Goal: Information Seeking & Learning: Learn about a topic

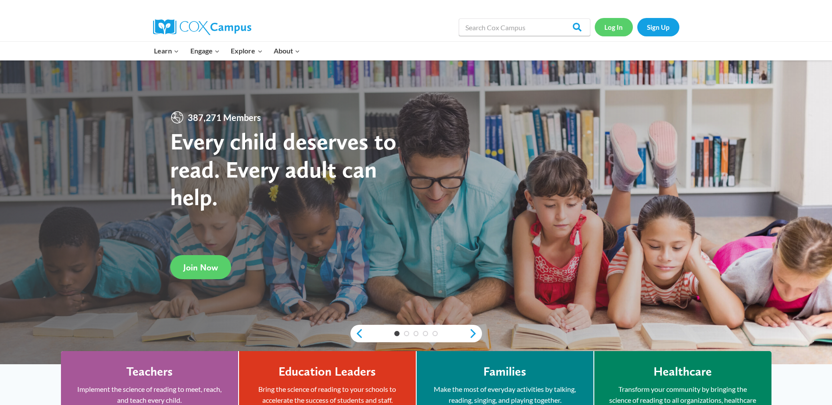
drag, startPoint x: 0, startPoint y: 0, endPoint x: 620, endPoint y: 28, distance: 620.9
click at [620, 28] on link "Log In" at bounding box center [613, 27] width 38 height 18
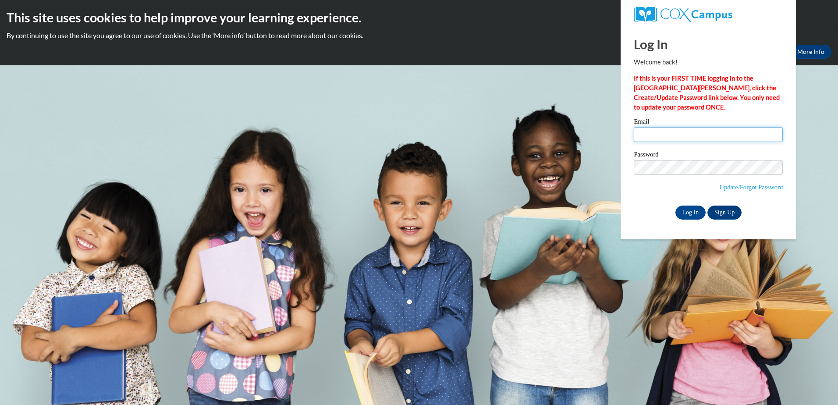
click at [677, 135] on input "Email" at bounding box center [708, 134] width 149 height 15
type input "tsims219@yahoo.com"
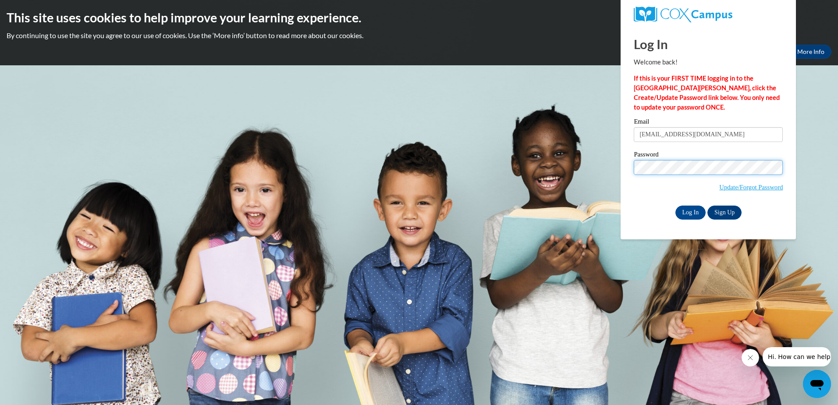
click at [676, 206] on input "Log In" at bounding box center [691, 213] width 31 height 14
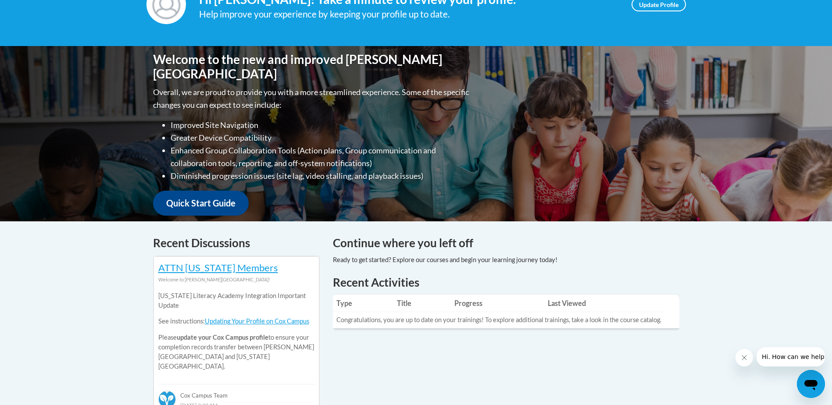
scroll to position [196, 0]
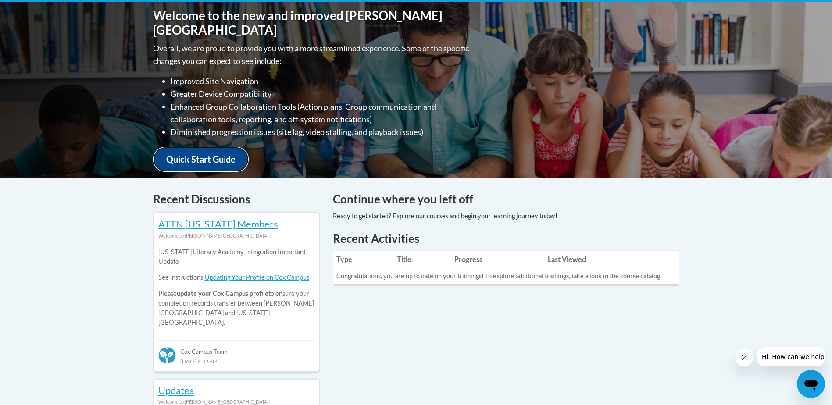
click at [235, 149] on link "Quick Start Guide" at bounding box center [201, 159] width 96 height 25
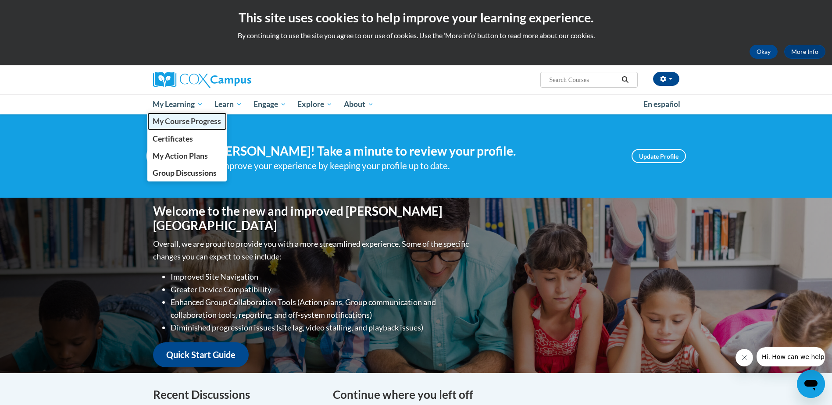
click at [194, 127] on link "My Course Progress" at bounding box center [187, 121] width 80 height 17
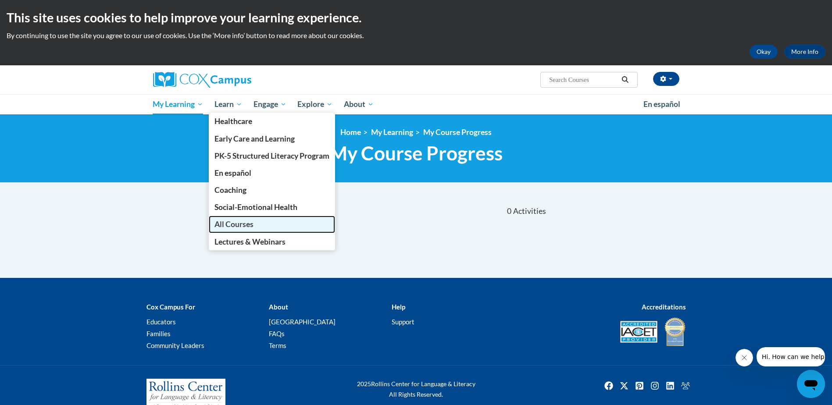
click at [292, 221] on link "All Courses" at bounding box center [272, 224] width 126 height 17
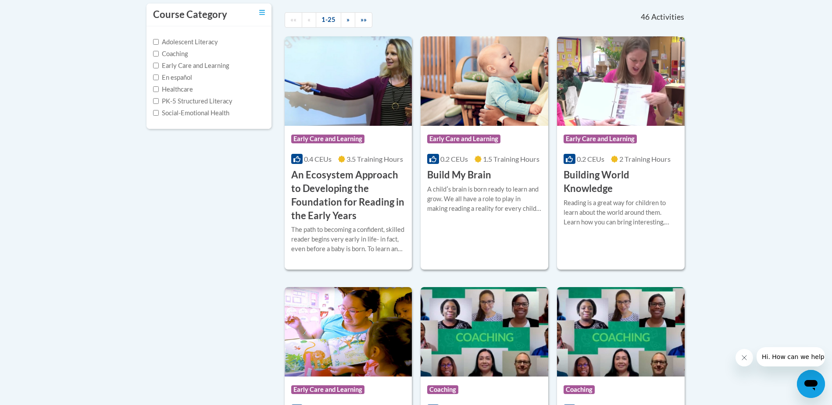
scroll to position [175, 0]
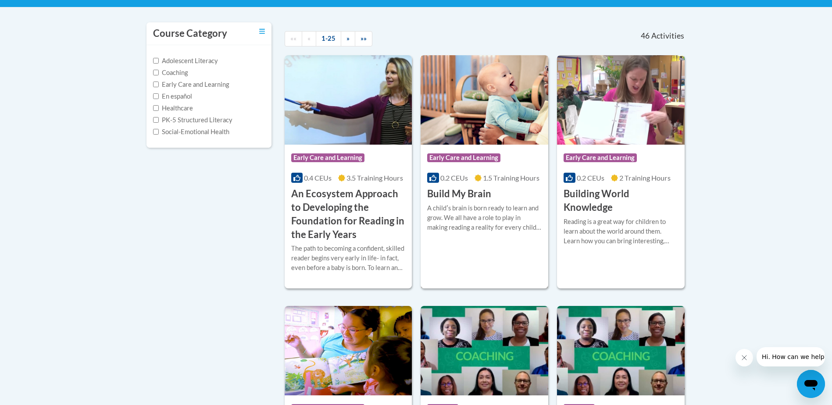
click at [460, 166] on div "Course Category: Early Care and Learning" at bounding box center [484, 159] width 114 height 20
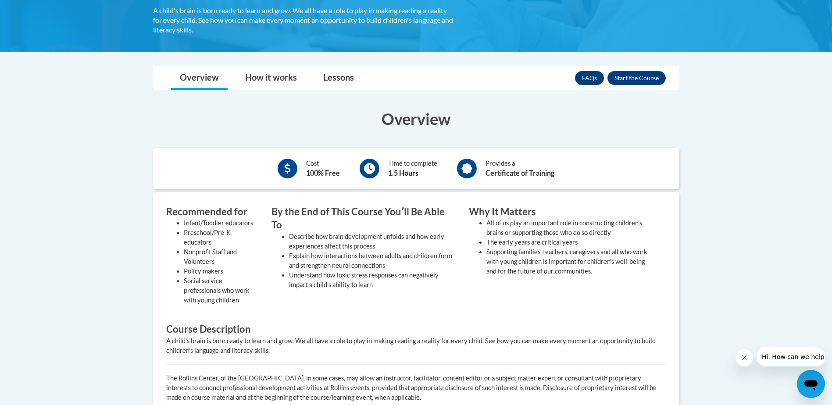
scroll to position [175, 0]
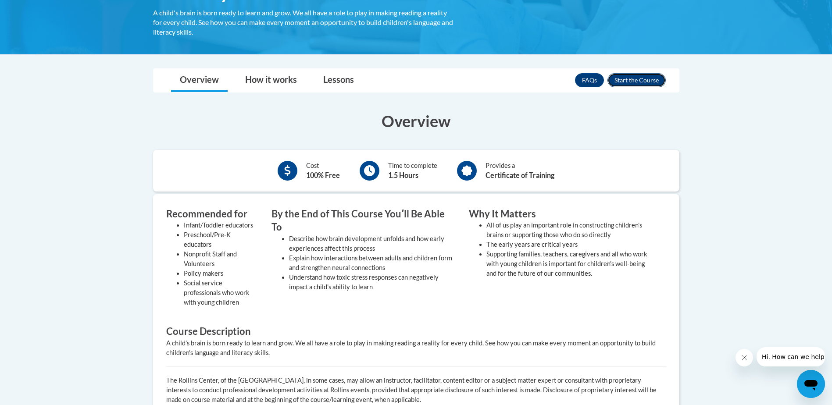
click at [643, 79] on button "Enroll" at bounding box center [636, 80] width 58 height 14
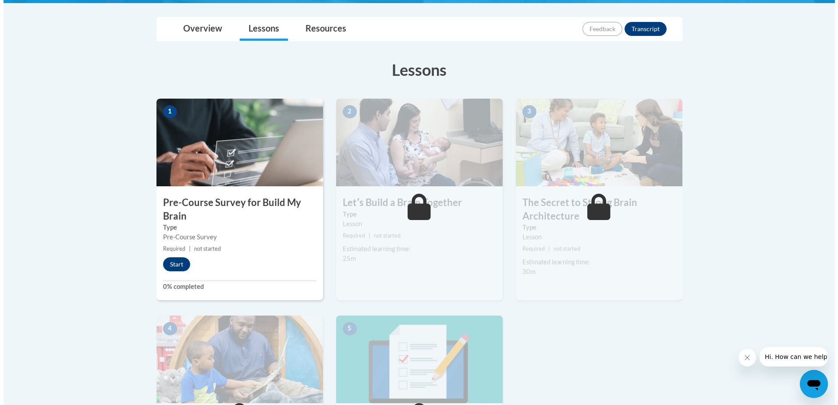
scroll to position [219, 0]
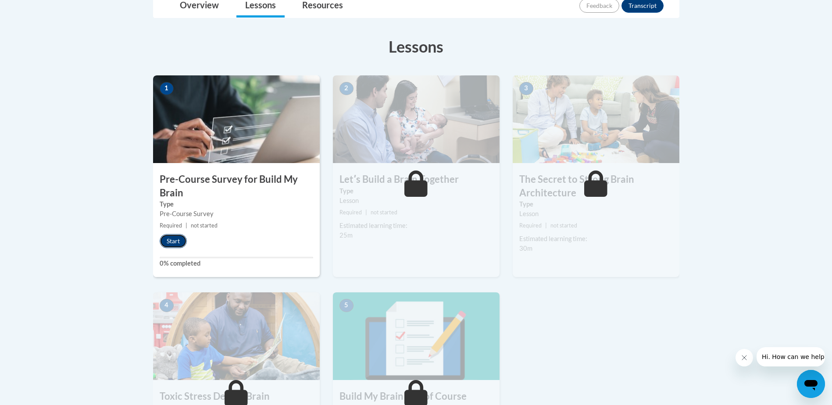
click at [173, 241] on button "Start" at bounding box center [173, 241] width 27 height 14
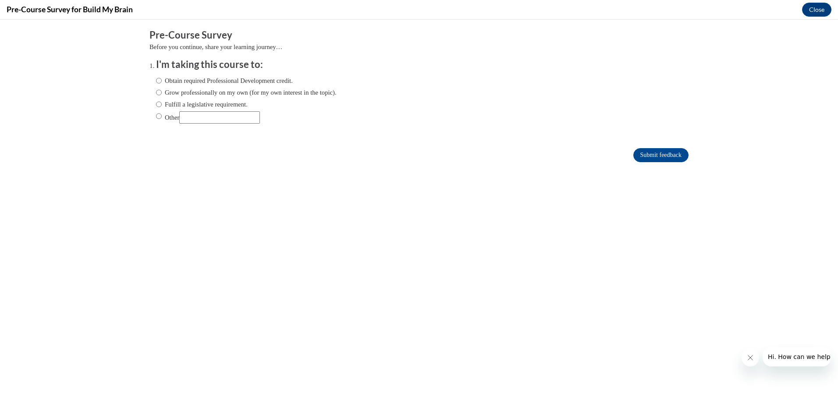
scroll to position [0, 0]
click at [156, 115] on input "Other" at bounding box center [159, 116] width 6 height 10
radio input "true"
click at [647, 155] on input "Submit feedback" at bounding box center [660, 155] width 55 height 14
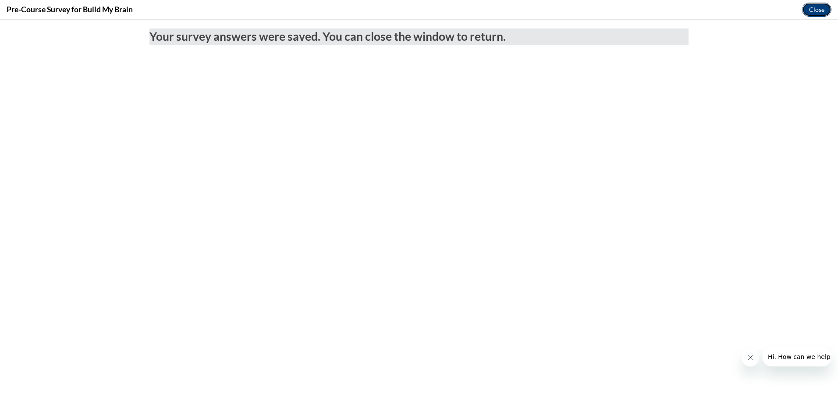
click at [809, 11] on button "Close" at bounding box center [816, 10] width 29 height 14
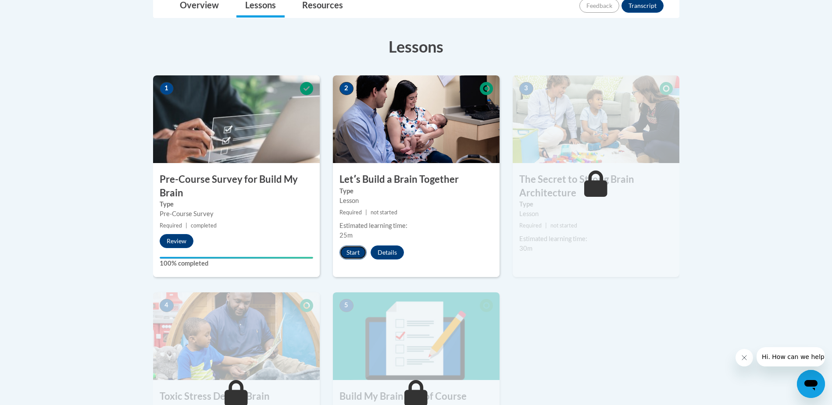
click at [356, 251] on button "Start" at bounding box center [352, 252] width 27 height 14
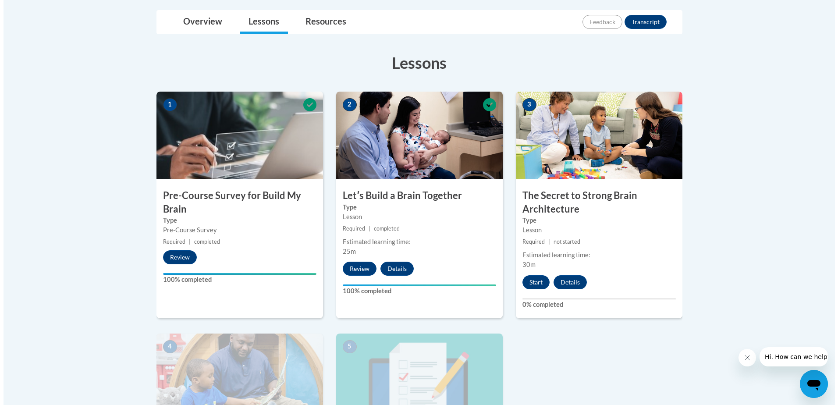
scroll to position [219, 0]
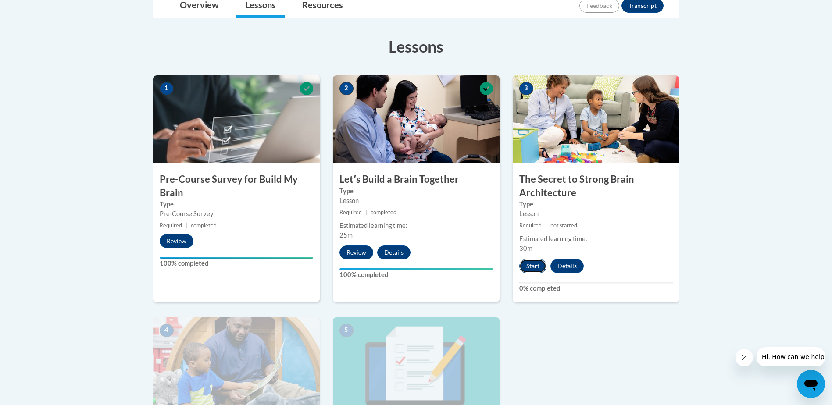
click at [534, 264] on button "Start" at bounding box center [532, 266] width 27 height 14
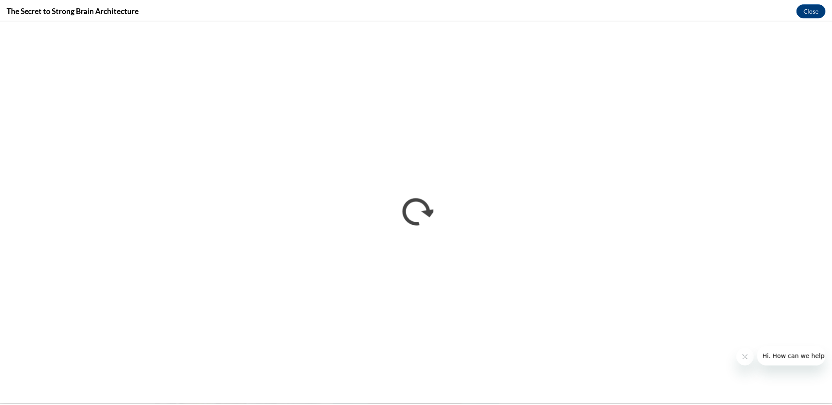
scroll to position [0, 0]
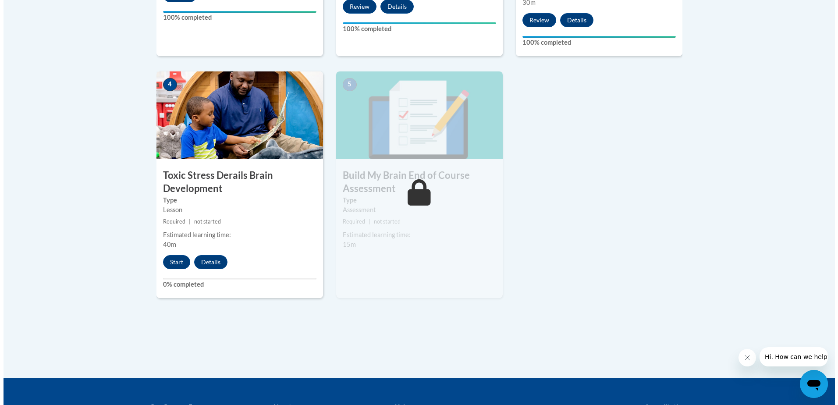
scroll to position [482, 0]
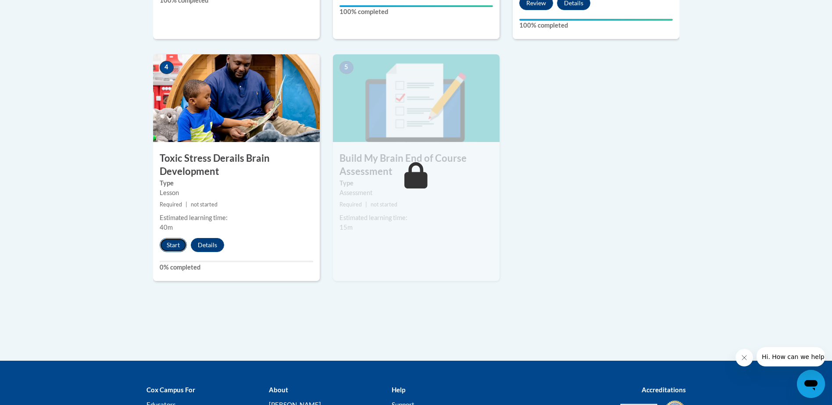
click at [172, 240] on button "Start" at bounding box center [173, 245] width 27 height 14
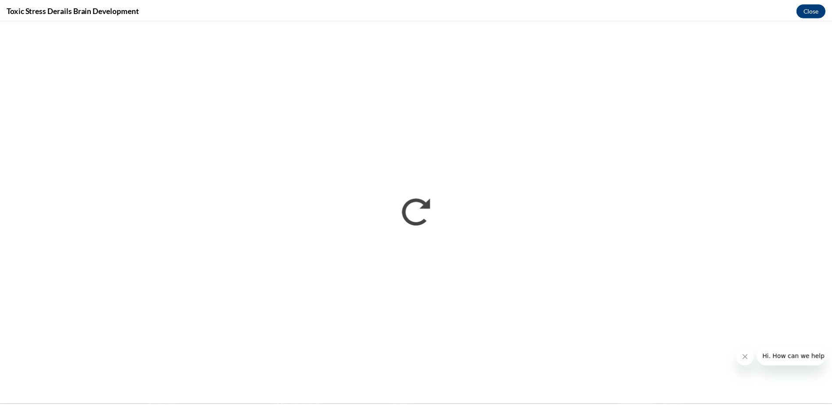
scroll to position [0, 0]
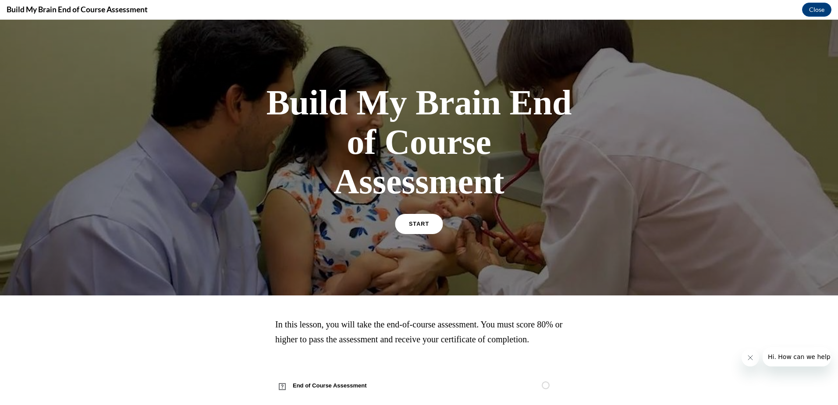
click at [409, 223] on span "START" at bounding box center [419, 224] width 20 height 7
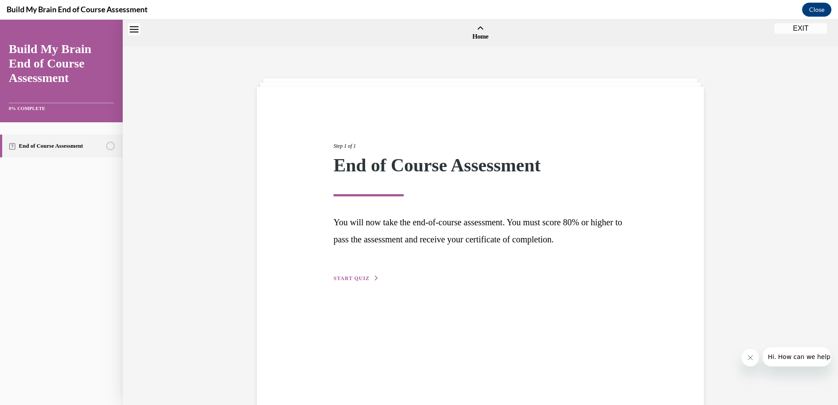
scroll to position [27, 0]
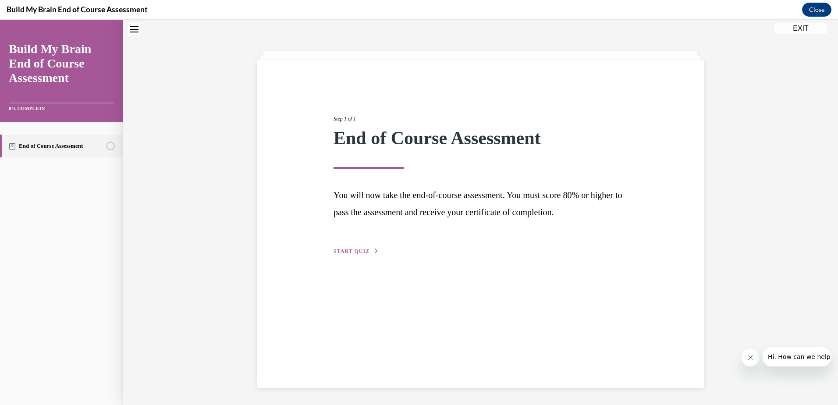
click at [359, 248] on button "START QUIZ" at bounding box center [357, 251] width 46 height 8
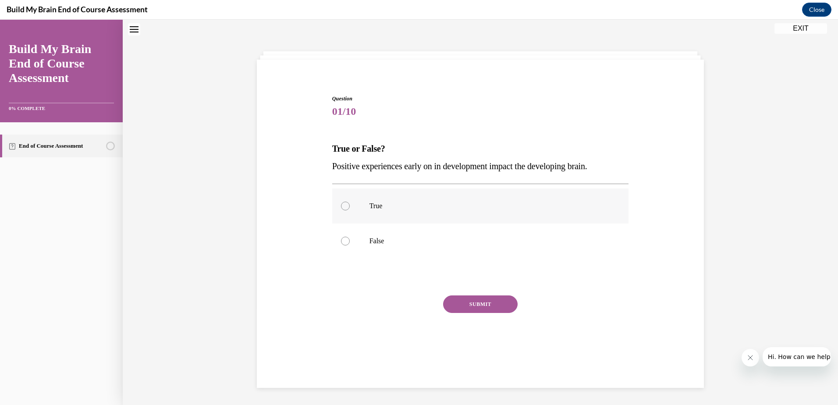
click at [345, 205] on div at bounding box center [345, 206] width 9 height 9
click at [345, 205] on input "True" at bounding box center [345, 206] width 9 height 9
radio input "true"
click at [463, 301] on button "SUBMIT" at bounding box center [480, 304] width 75 height 18
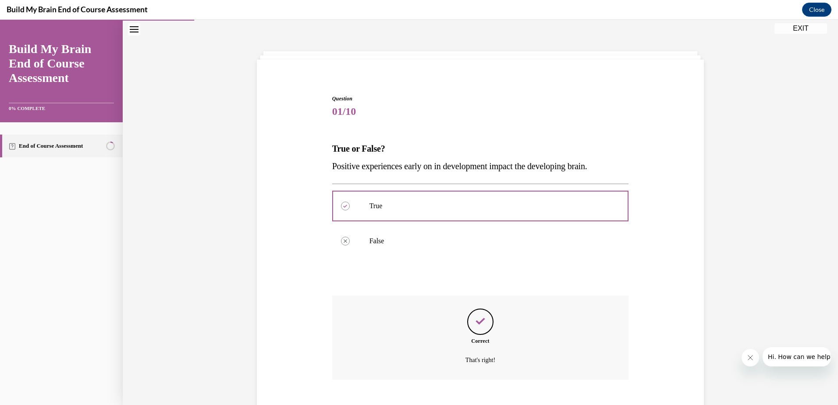
scroll to position [78, 0]
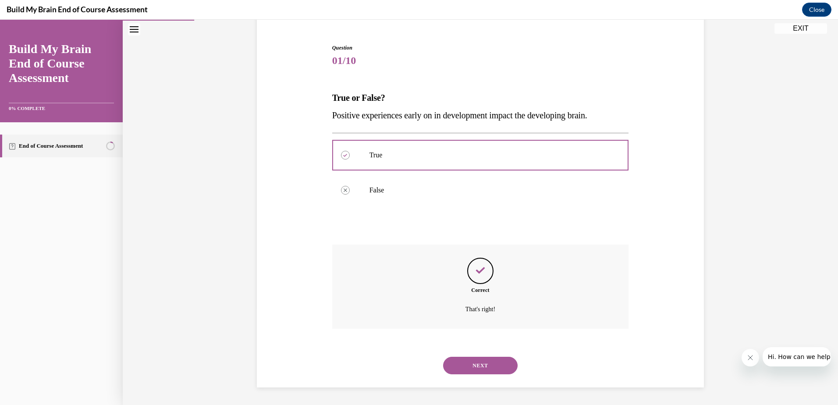
click at [480, 363] on button "NEXT" at bounding box center [480, 366] width 75 height 18
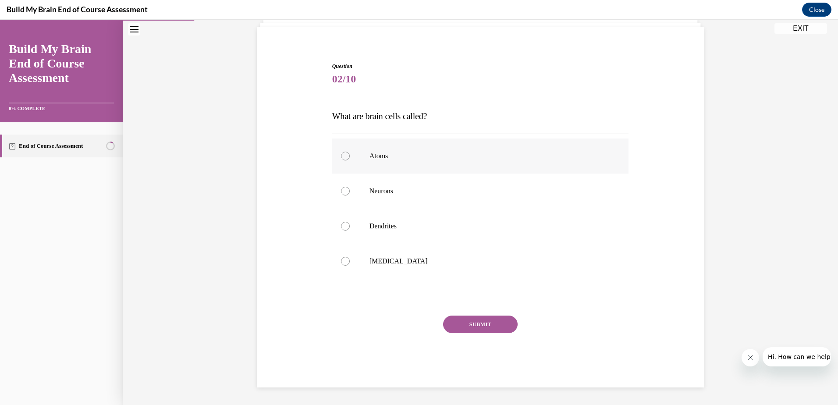
scroll to position [28, 0]
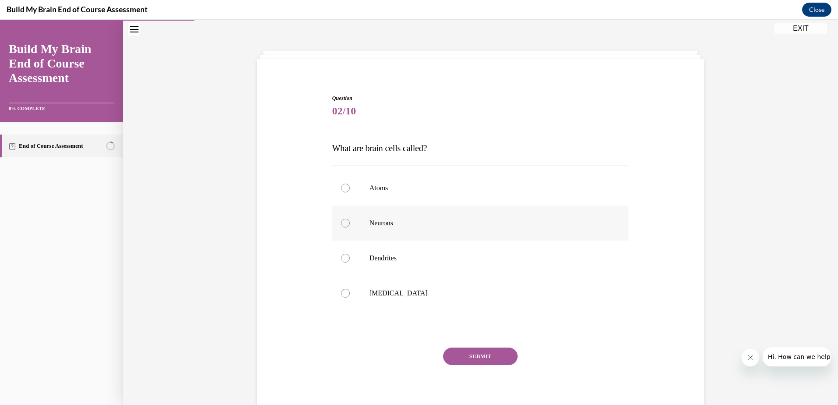
click at [339, 216] on label "Neurons" at bounding box center [480, 223] width 297 height 35
click at [341, 219] on input "Neurons" at bounding box center [345, 223] width 9 height 9
radio input "true"
click at [470, 357] on button "SUBMIT" at bounding box center [480, 357] width 75 height 18
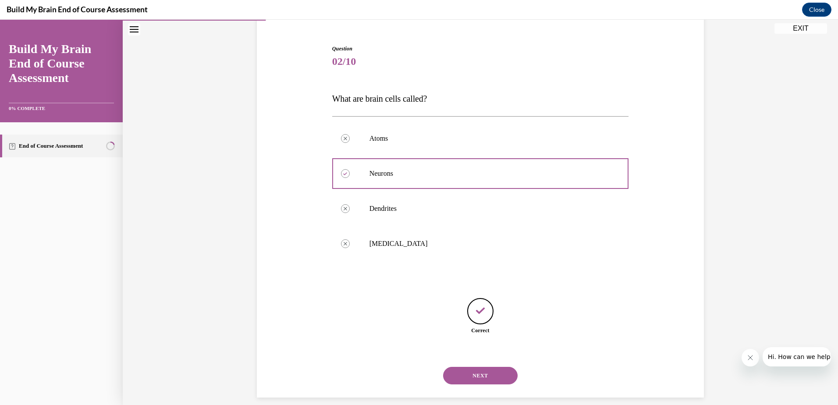
scroll to position [87, 0]
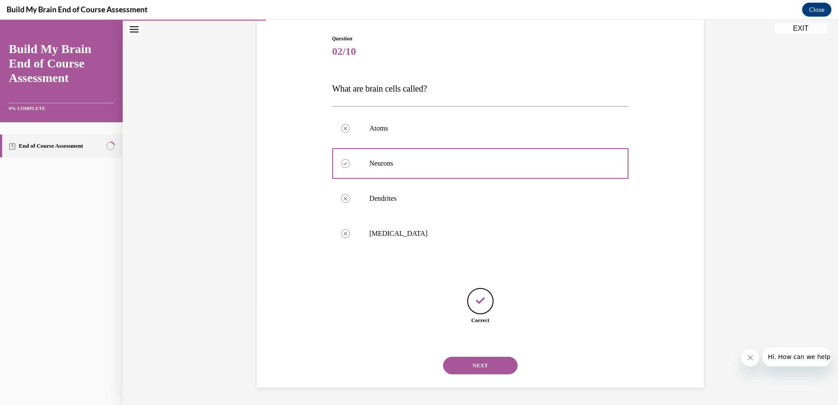
click at [479, 365] on button "NEXT" at bounding box center [480, 366] width 75 height 18
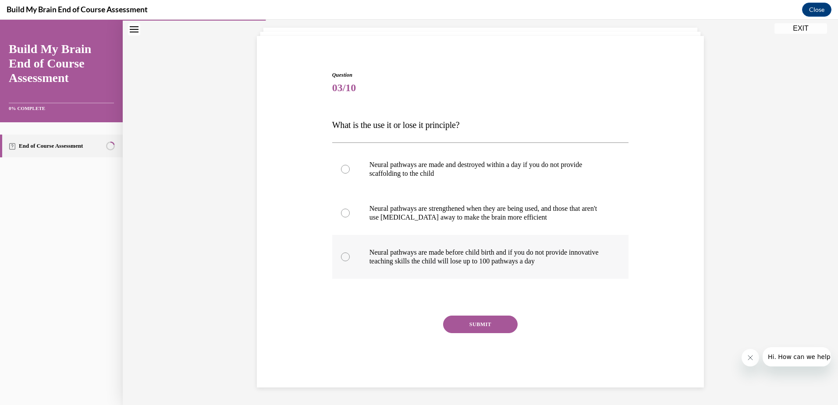
click at [343, 253] on div at bounding box center [345, 257] width 9 height 9
click at [343, 253] on input "Neural pathways are made before child birth and if you do not provide innovativ…" at bounding box center [345, 257] width 9 height 9
radio input "true"
click at [469, 320] on button "SUBMIT" at bounding box center [480, 325] width 75 height 18
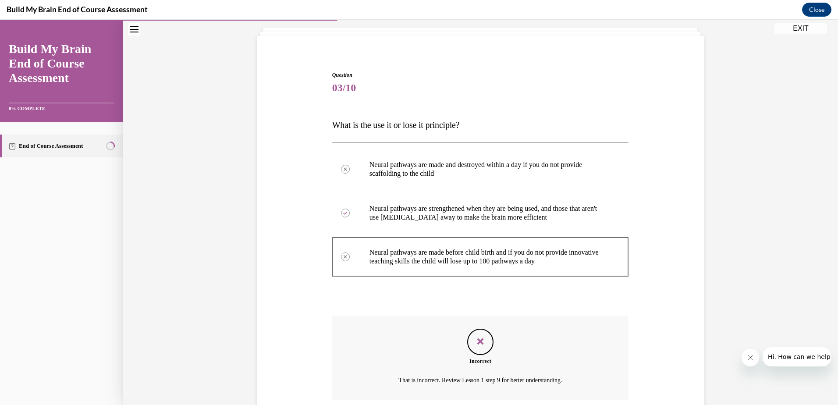
scroll to position [122, 0]
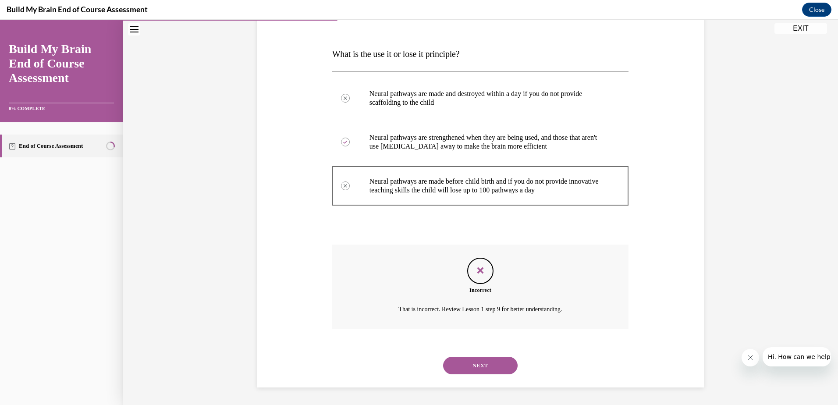
click at [487, 361] on button "NEXT" at bounding box center [480, 366] width 75 height 18
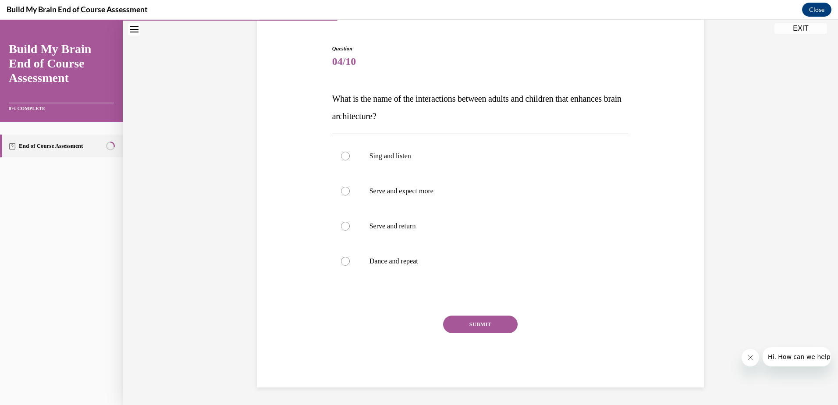
scroll to position [77, 0]
click at [341, 222] on div at bounding box center [345, 226] width 9 height 9
click at [341, 222] on input "Serve and return" at bounding box center [345, 226] width 9 height 9
radio input "true"
click at [487, 325] on button "SUBMIT" at bounding box center [480, 325] width 75 height 18
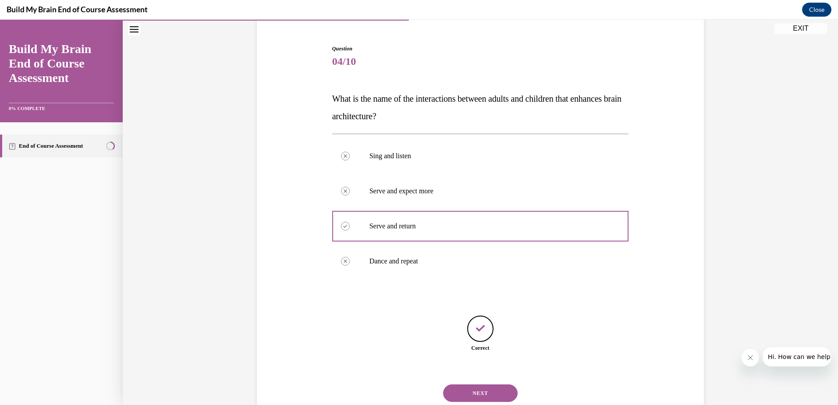
scroll to position [105, 0]
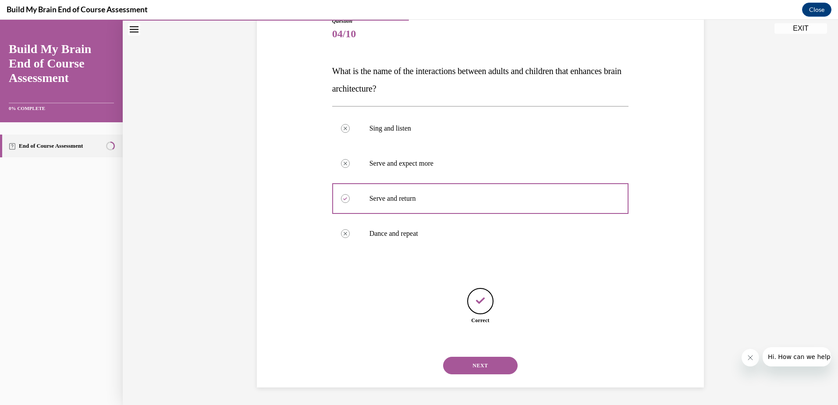
click at [484, 363] on button "NEXT" at bounding box center [480, 366] width 75 height 18
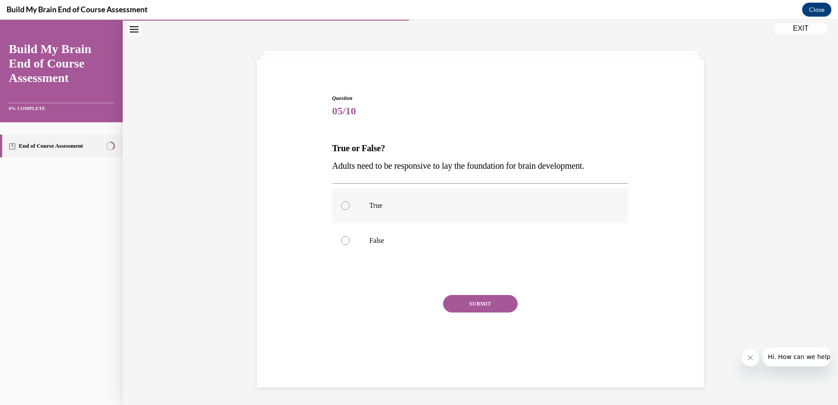
click at [344, 204] on div at bounding box center [345, 205] width 9 height 9
click at [344, 204] on input "True" at bounding box center [345, 205] width 9 height 9
radio input "true"
click at [467, 301] on button "SUBMIT" at bounding box center [480, 304] width 75 height 18
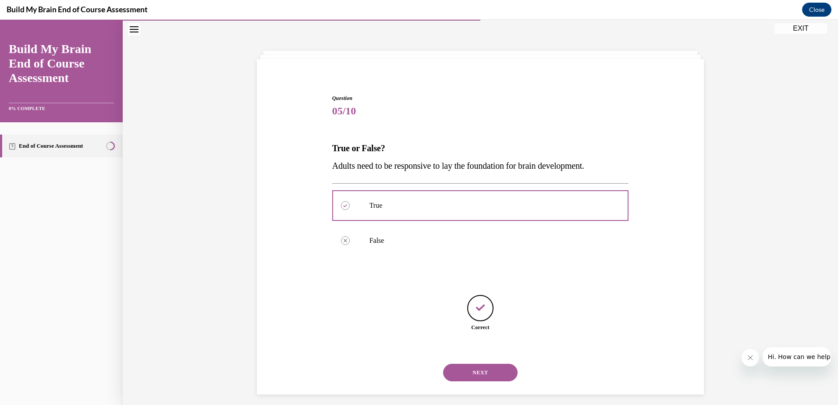
scroll to position [35, 0]
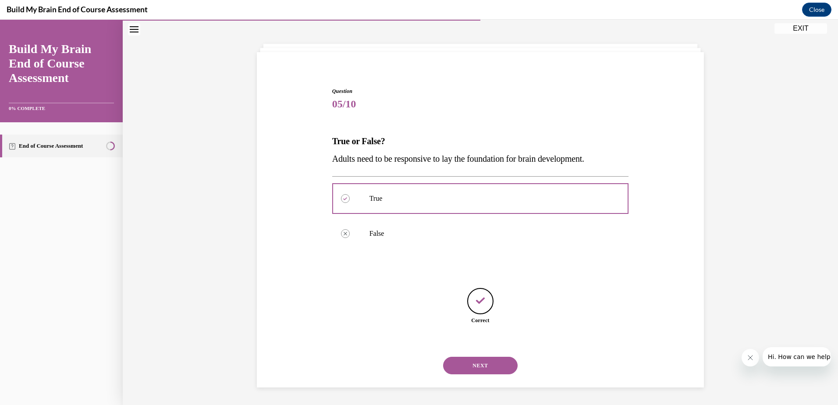
click at [468, 362] on button "NEXT" at bounding box center [480, 366] width 75 height 18
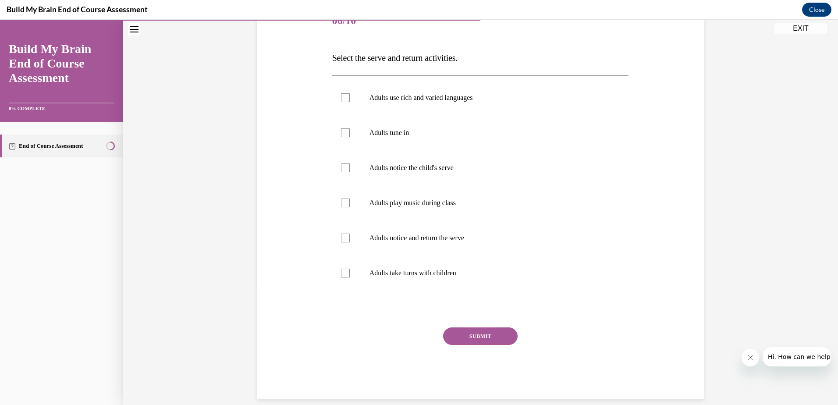
scroll to position [122, 0]
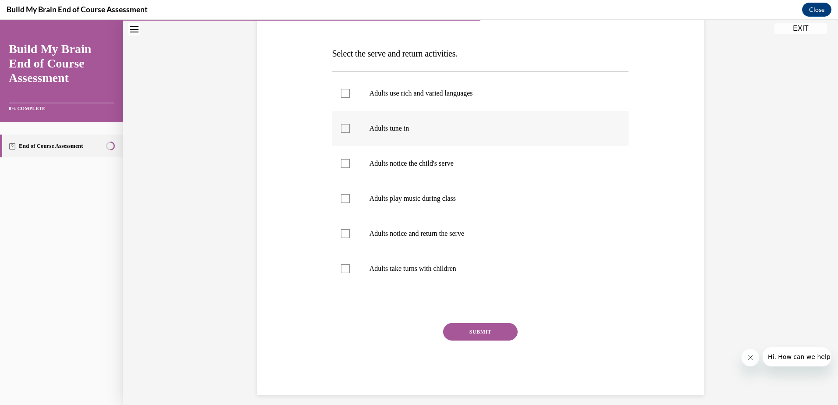
click at [343, 127] on div at bounding box center [345, 128] width 9 height 9
click at [343, 127] on input "Adults tune in" at bounding box center [345, 128] width 9 height 9
checkbox input "true"
click at [342, 196] on div at bounding box center [345, 198] width 9 height 9
click at [342, 196] on input "Adults play music during class" at bounding box center [345, 198] width 9 height 9
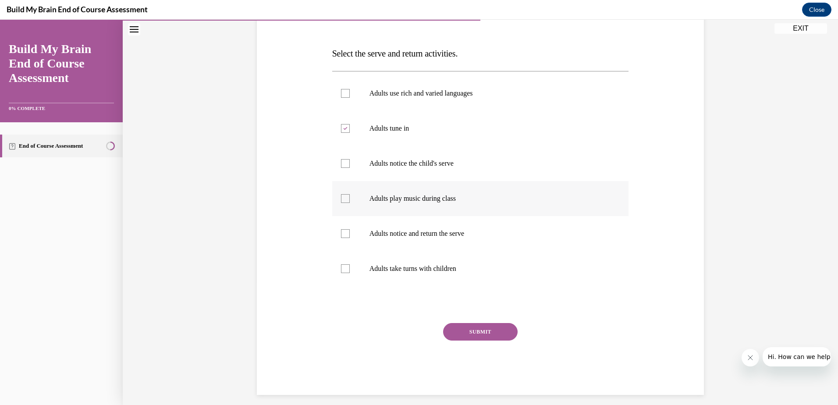
checkbox input "true"
click at [341, 229] on div at bounding box center [345, 233] width 9 height 9
click at [341, 229] on input "Adults notice and return the serve" at bounding box center [345, 233] width 9 height 9
checkbox input "true"
click at [344, 269] on div at bounding box center [345, 268] width 9 height 9
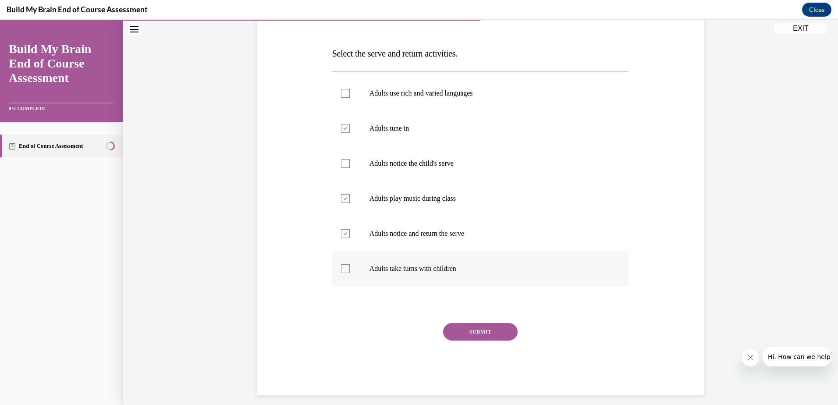
click at [344, 269] on input "Adults take turns with children" at bounding box center [345, 268] width 9 height 9
checkbox input "true"
click at [341, 91] on div at bounding box center [345, 93] width 9 height 9
click at [341, 91] on input "Adults use rich and varied languages" at bounding box center [345, 93] width 9 height 9
checkbox input "true"
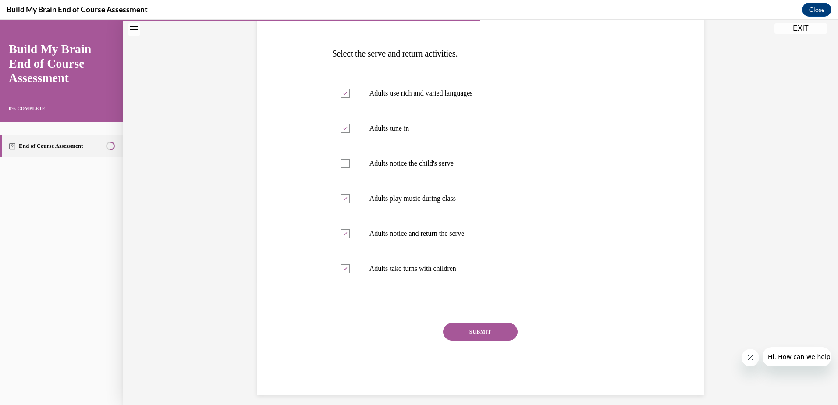
click at [462, 329] on button "SUBMIT" at bounding box center [480, 332] width 75 height 18
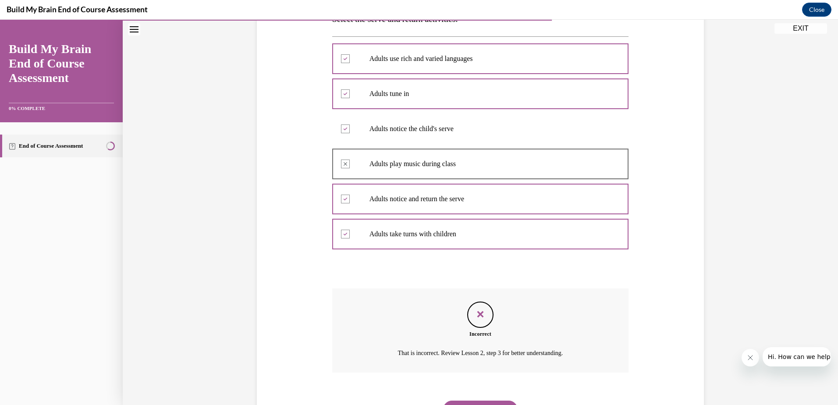
scroll to position [113, 0]
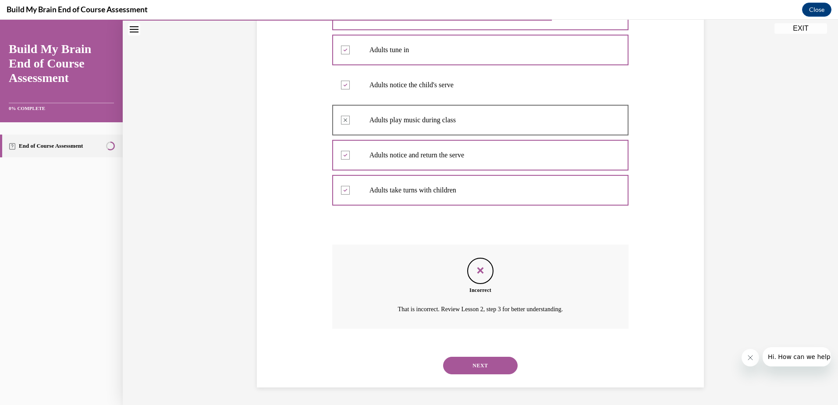
click at [469, 367] on button "NEXT" at bounding box center [480, 366] width 75 height 18
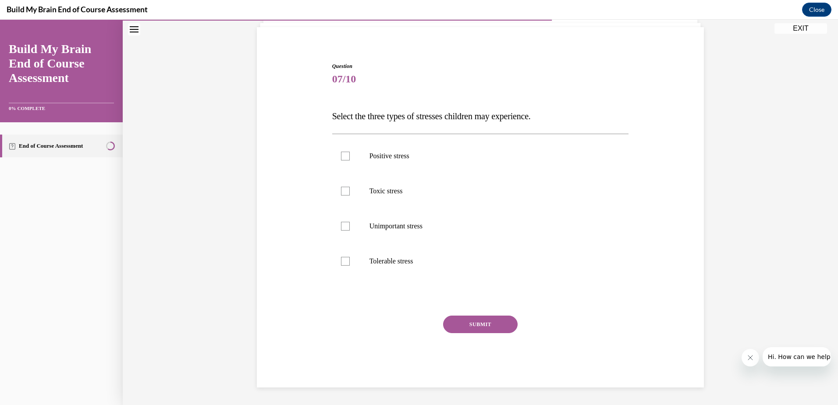
scroll to position [60, 0]
drag, startPoint x: 343, startPoint y: 152, endPoint x: 345, endPoint y: 161, distance: 9.5
click at [344, 153] on div at bounding box center [345, 156] width 9 height 9
click at [344, 153] on input "Positive stress" at bounding box center [345, 156] width 9 height 9
checkbox input "true"
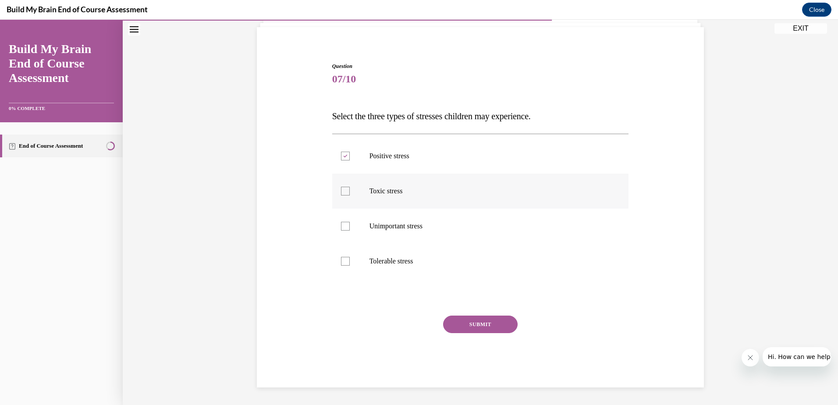
click at [344, 193] on div at bounding box center [345, 191] width 9 height 9
click at [344, 193] on input "Toxic stress" at bounding box center [345, 191] width 9 height 9
checkbox input "true"
click at [346, 260] on div at bounding box center [345, 261] width 9 height 9
click at [346, 260] on input "Tolerable stress" at bounding box center [345, 261] width 9 height 9
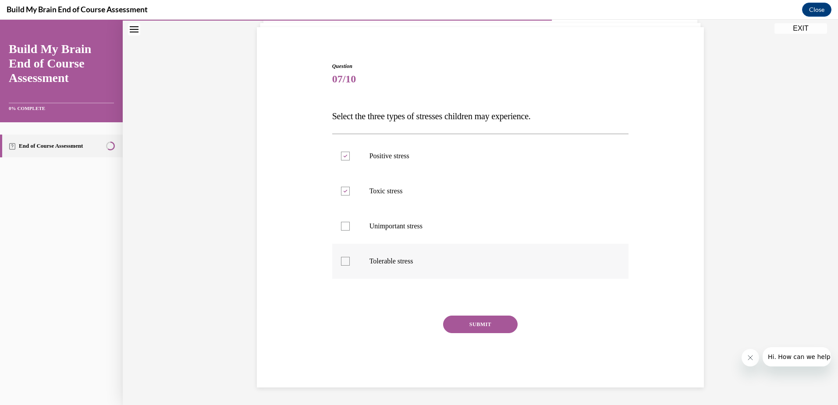
checkbox input "true"
click at [476, 326] on button "SUBMIT" at bounding box center [480, 325] width 75 height 18
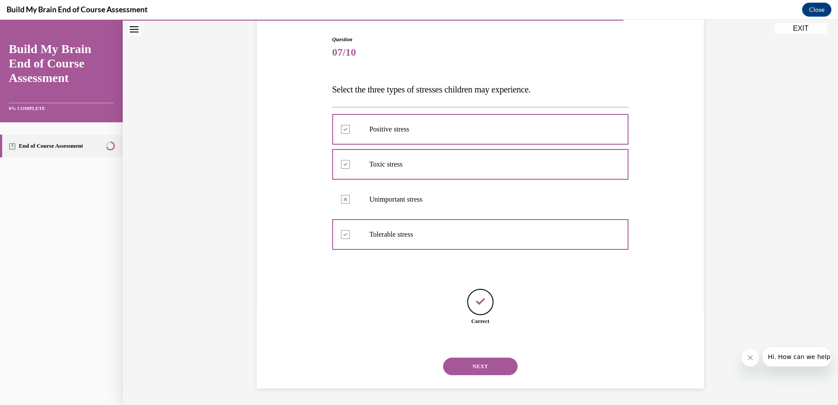
scroll to position [87, 0]
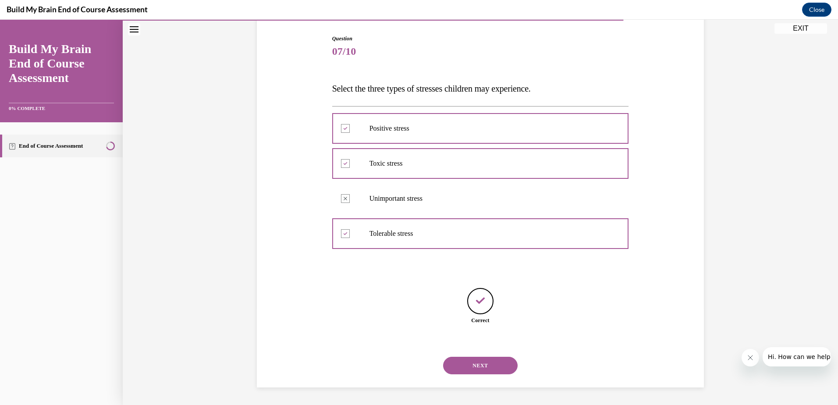
click at [480, 367] on button "NEXT" at bounding box center [480, 366] width 75 height 18
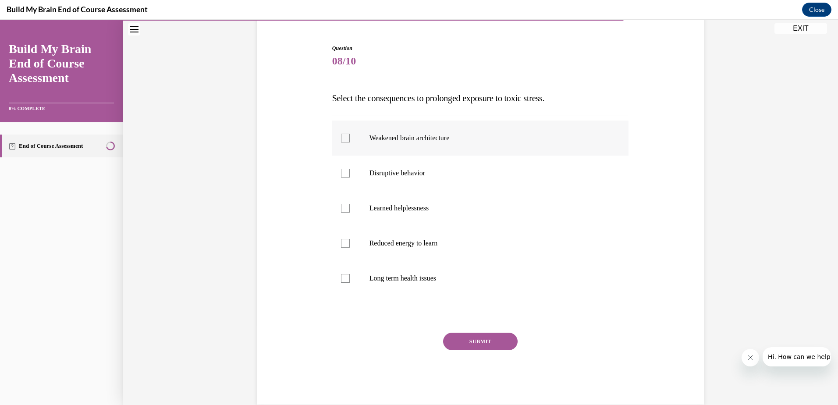
scroll to position [78, 0]
click at [348, 137] on label "Weakened brain architecture" at bounding box center [480, 137] width 297 height 35
click at [348, 137] on input "Weakened brain architecture" at bounding box center [345, 137] width 9 height 9
checkbox input "true"
click at [341, 172] on div at bounding box center [345, 172] width 9 height 9
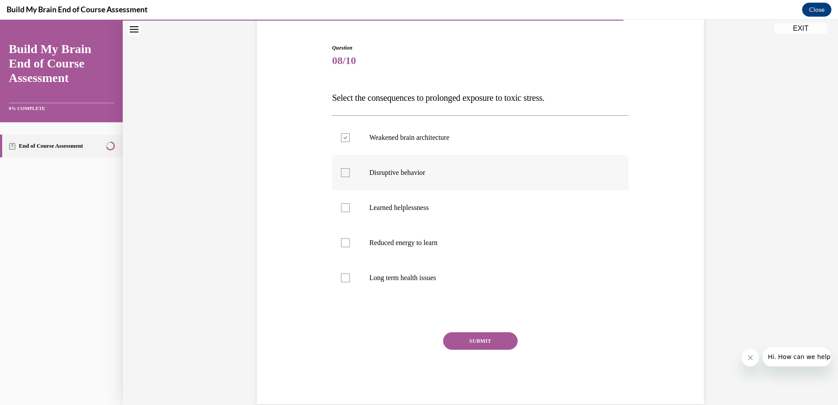
click at [341, 172] on input "Disruptive behavior" at bounding box center [345, 172] width 9 height 9
checkbox input "true"
click at [345, 244] on div at bounding box center [345, 242] width 9 height 9
click at [345, 244] on input "Reduced energy to learn" at bounding box center [345, 242] width 9 height 9
checkbox input "true"
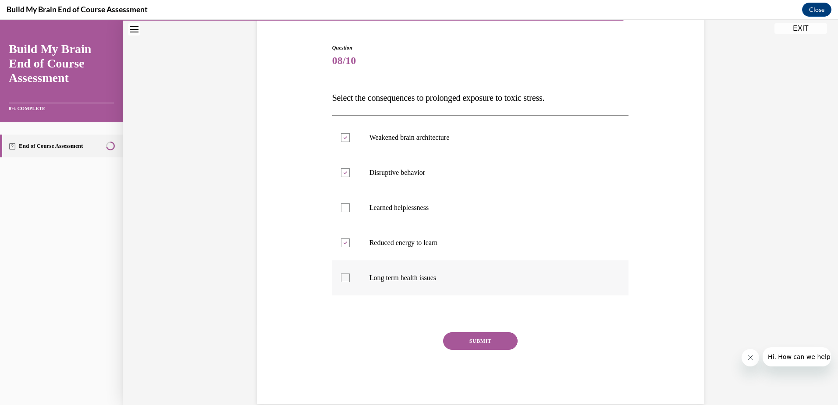
click at [344, 276] on div at bounding box center [345, 278] width 9 height 9
click at [344, 276] on input "Long term health issues" at bounding box center [345, 278] width 9 height 9
checkbox input "true"
click at [480, 338] on button "SUBMIT" at bounding box center [480, 341] width 75 height 18
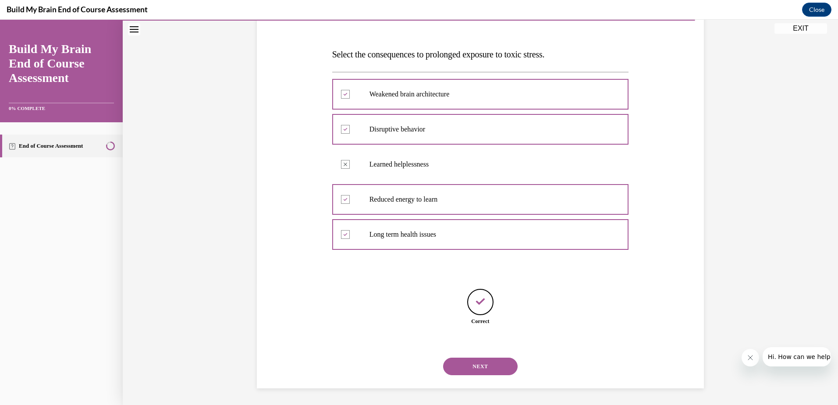
scroll to position [122, 0]
click at [479, 364] on button "NEXT" at bounding box center [480, 366] width 75 height 18
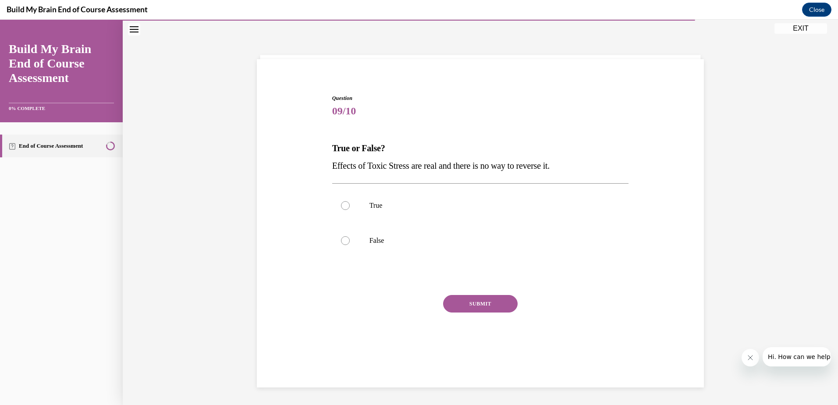
scroll to position [28, 0]
click at [341, 202] on div at bounding box center [345, 205] width 9 height 9
click at [341, 202] on input "True" at bounding box center [345, 205] width 9 height 9
radio input "true"
click at [475, 304] on button "SUBMIT" at bounding box center [480, 304] width 75 height 18
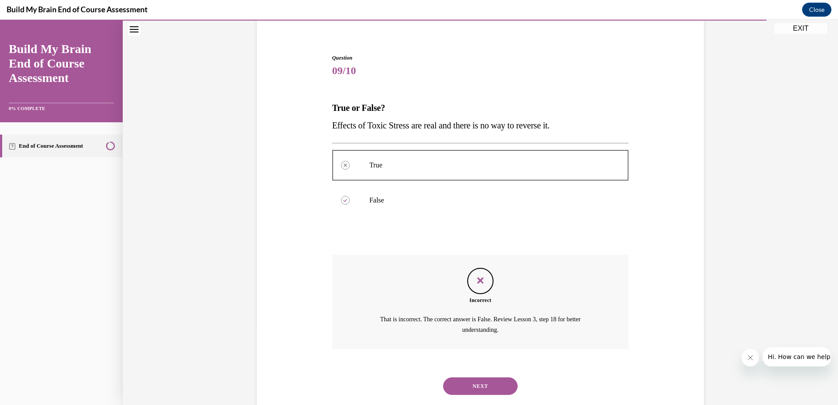
scroll to position [89, 0]
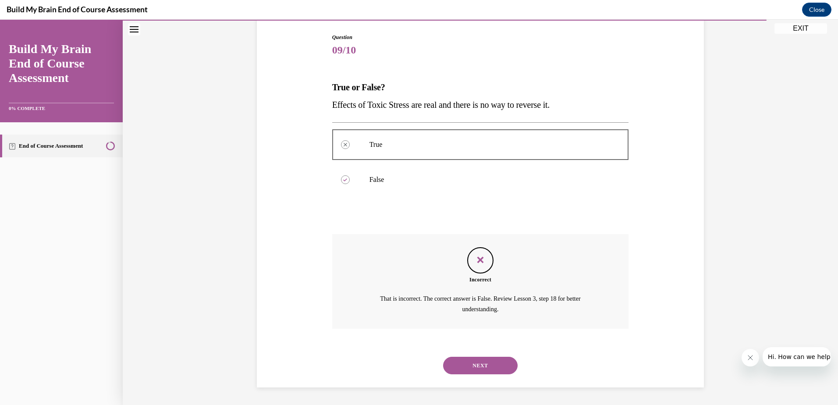
click at [484, 363] on button "NEXT" at bounding box center [480, 366] width 75 height 18
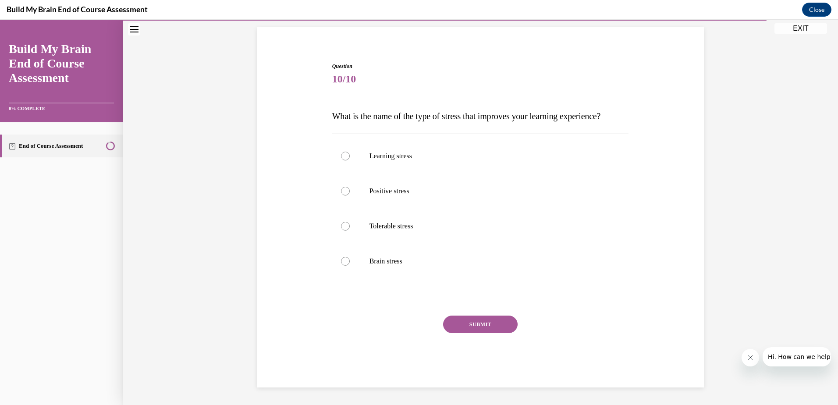
scroll to position [35, 0]
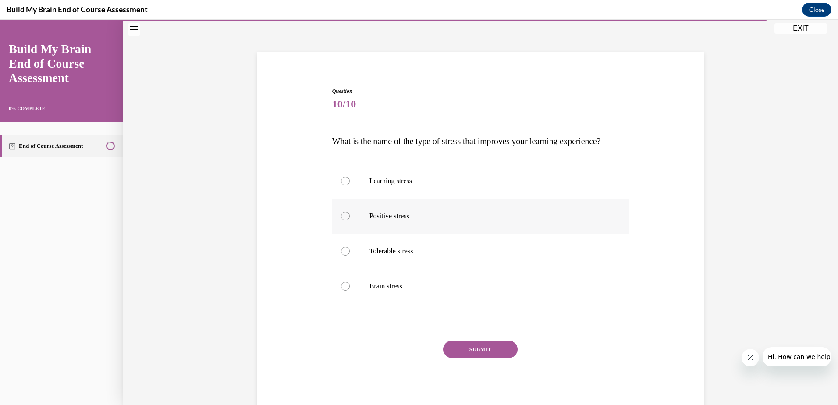
click at [336, 231] on label "Positive stress" at bounding box center [480, 216] width 297 height 35
click at [341, 221] on input "Positive stress" at bounding box center [345, 216] width 9 height 9
radio input "true"
click at [459, 358] on button "SUBMIT" at bounding box center [480, 350] width 75 height 18
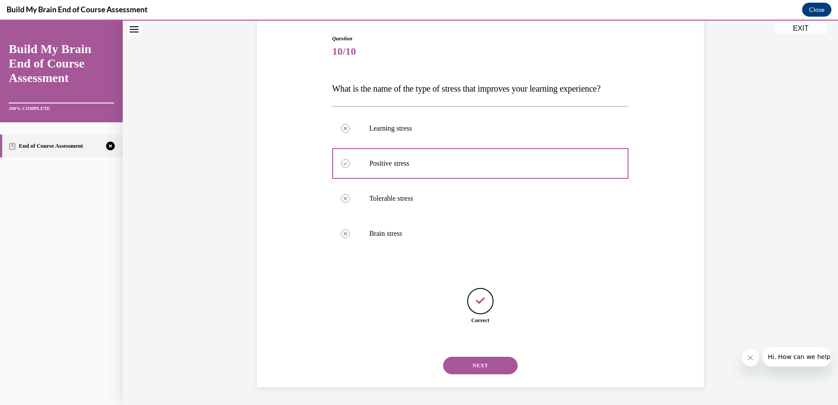
scroll to position [105, 0]
click at [473, 366] on button "NEXT" at bounding box center [480, 366] width 75 height 18
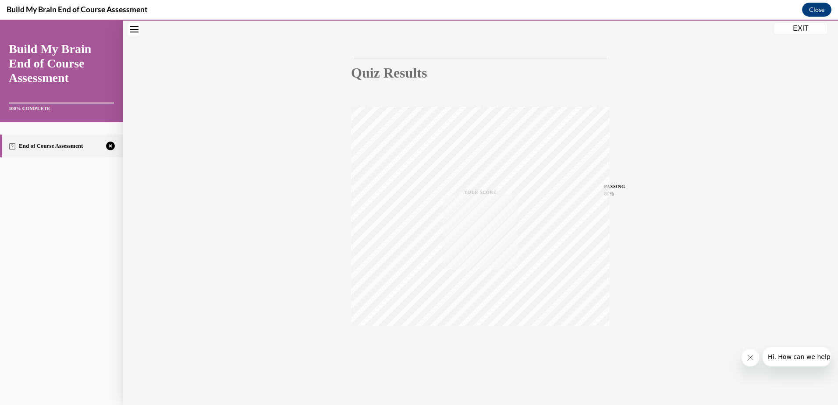
scroll to position [64, 0]
click at [466, 338] on span "TAKE AGAIN" at bounding box center [480, 339] width 31 height 5
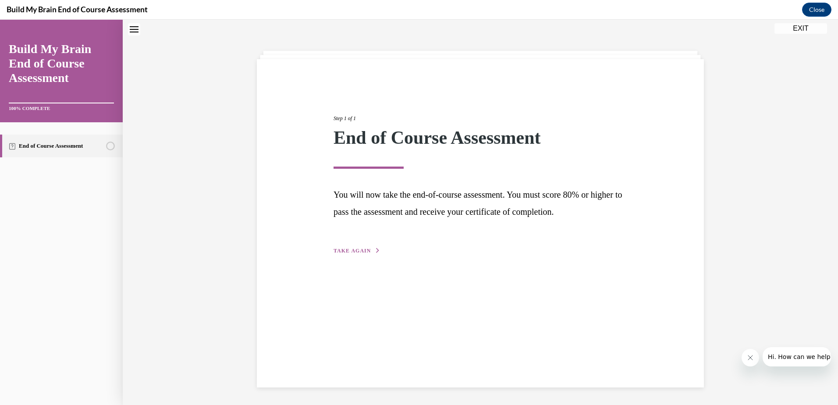
scroll to position [28, 0]
click at [356, 250] on span "TAKE AGAIN" at bounding box center [352, 251] width 37 height 6
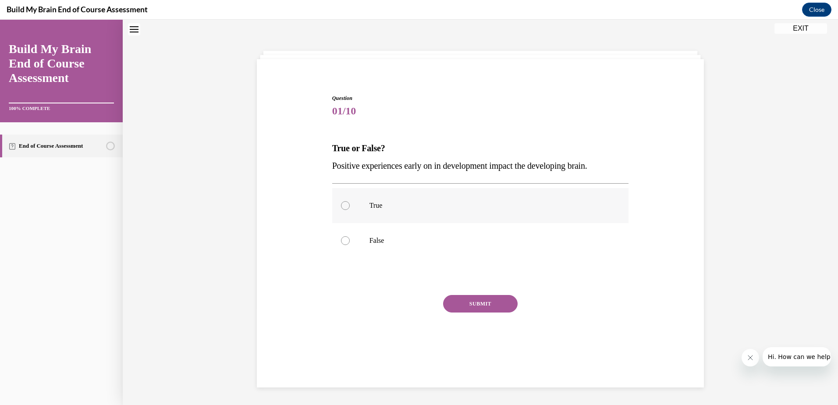
click at [342, 204] on div at bounding box center [345, 205] width 9 height 9
click at [342, 204] on input "True" at bounding box center [345, 205] width 9 height 9
radio input "true"
click at [459, 301] on button "SUBMIT" at bounding box center [480, 304] width 75 height 18
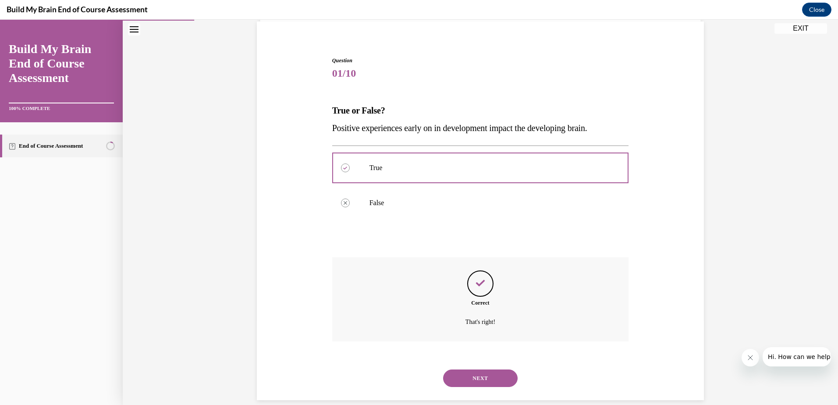
scroll to position [78, 0]
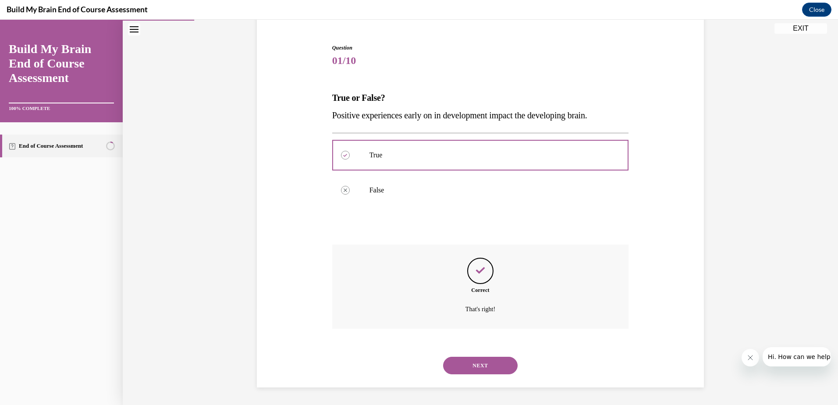
click at [473, 361] on button "NEXT" at bounding box center [480, 366] width 75 height 18
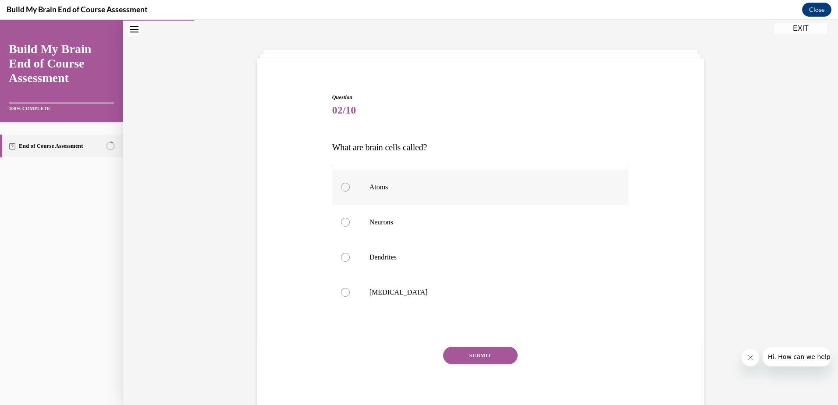
scroll to position [28, 0]
click at [342, 219] on div at bounding box center [345, 223] width 9 height 9
click at [342, 219] on input "Neurons" at bounding box center [345, 223] width 9 height 9
radio input "true"
click at [477, 355] on button "SUBMIT" at bounding box center [480, 357] width 75 height 18
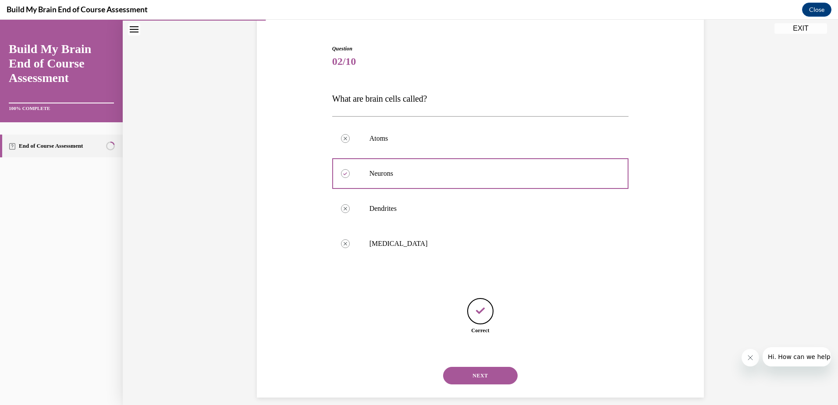
scroll to position [87, 0]
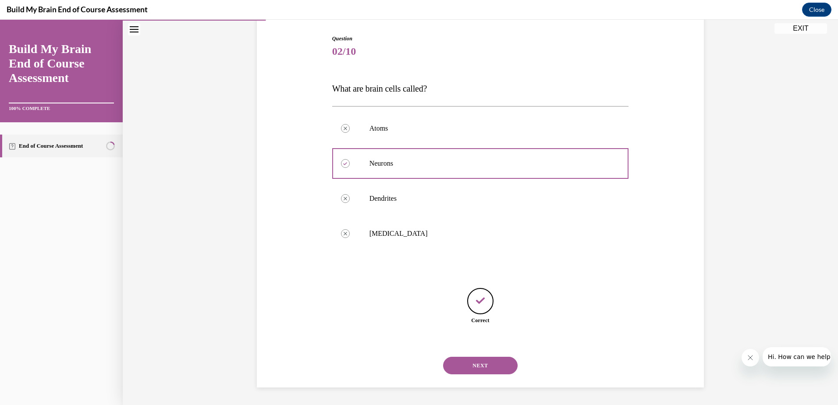
click at [478, 363] on button "NEXT" at bounding box center [480, 366] width 75 height 18
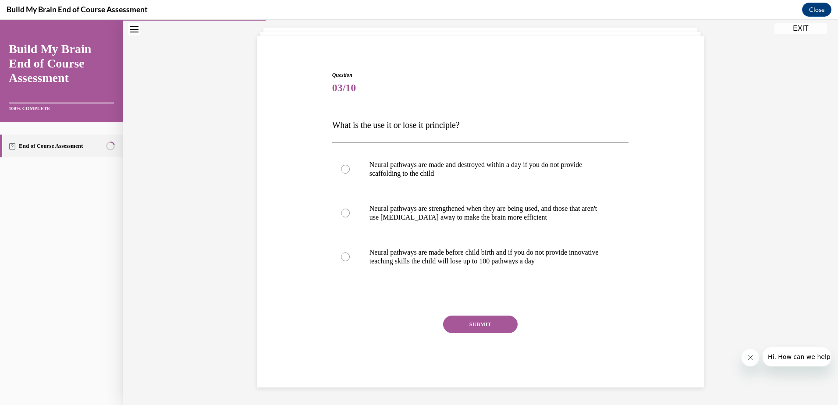
scroll to position [51, 0]
click at [338, 210] on label "Neural pathways are strengthened when they are being used, and those that aren'…" at bounding box center [480, 213] width 297 height 44
click at [341, 210] on input "Neural pathways are strengthened when they are being used, and those that aren'…" at bounding box center [345, 213] width 9 height 9
radio input "true"
click at [470, 320] on button "SUBMIT" at bounding box center [480, 325] width 75 height 18
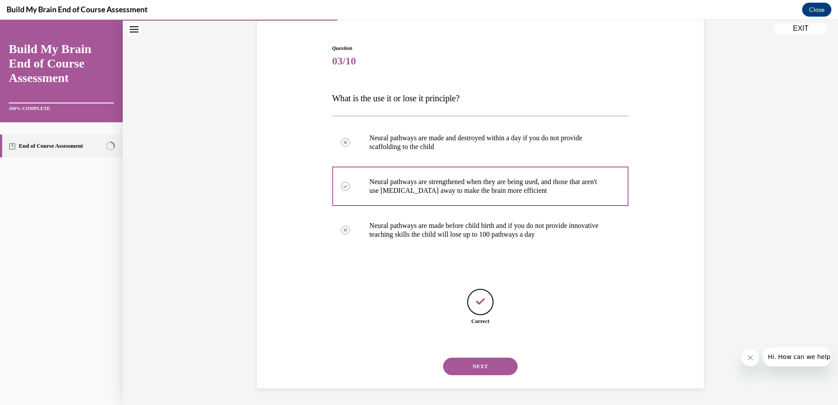
scroll to position [78, 0]
click at [487, 362] on button "NEXT" at bounding box center [480, 366] width 75 height 18
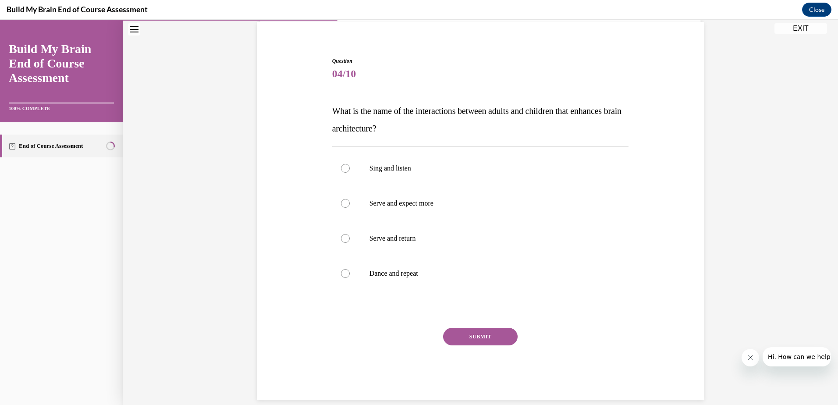
scroll to position [68, 0]
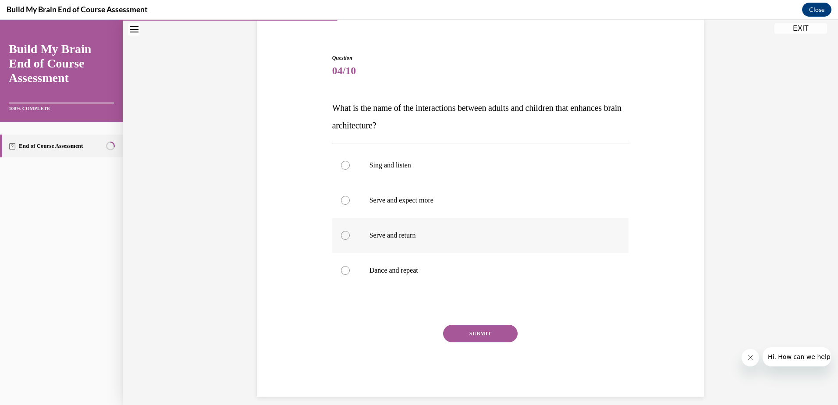
drag, startPoint x: 342, startPoint y: 232, endPoint x: 358, endPoint y: 248, distance: 22.0
click at [343, 232] on div at bounding box center [345, 235] width 9 height 9
click at [343, 232] on input "Serve and return" at bounding box center [345, 235] width 9 height 9
radio input "true"
click at [483, 331] on button "SUBMIT" at bounding box center [480, 334] width 75 height 18
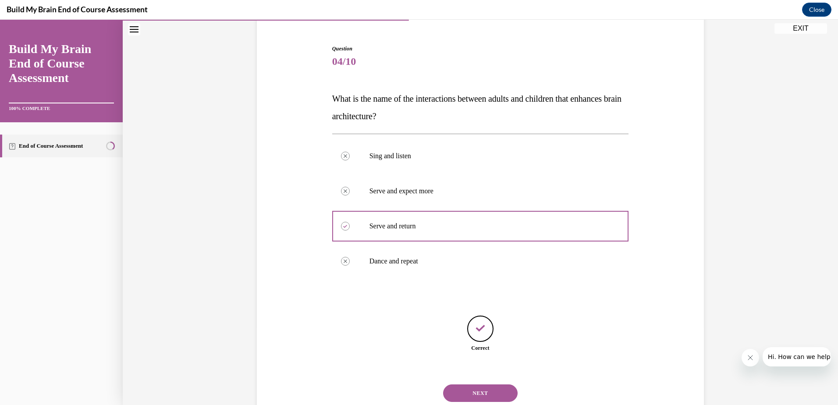
scroll to position [105, 0]
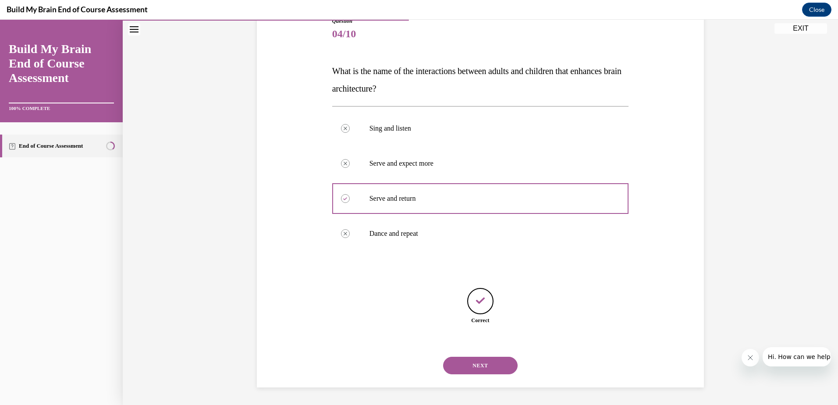
click at [482, 363] on button "NEXT" at bounding box center [480, 366] width 75 height 18
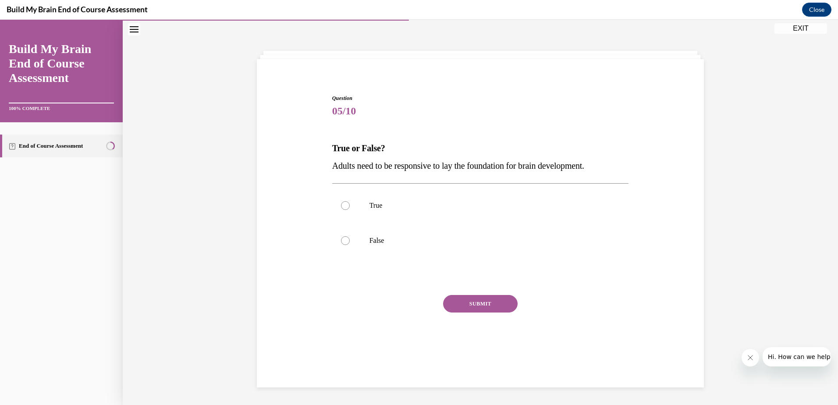
scroll to position [28, 0]
click at [341, 203] on div at bounding box center [345, 205] width 9 height 9
click at [341, 203] on input "True" at bounding box center [345, 205] width 9 height 9
radio input "true"
click at [480, 304] on button "SUBMIT" at bounding box center [480, 304] width 75 height 18
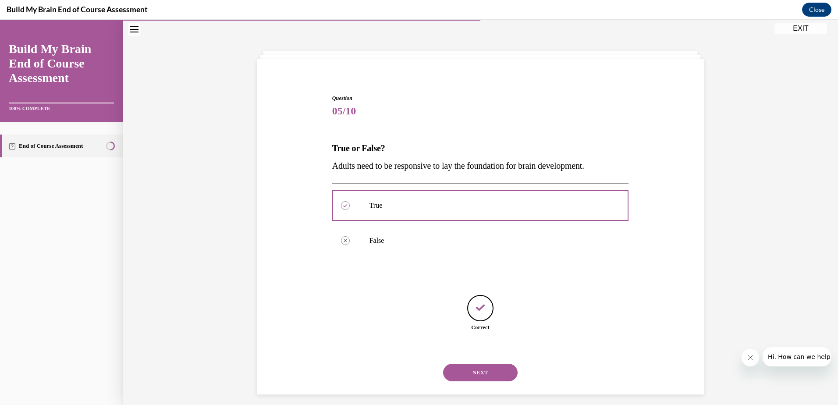
scroll to position [35, 0]
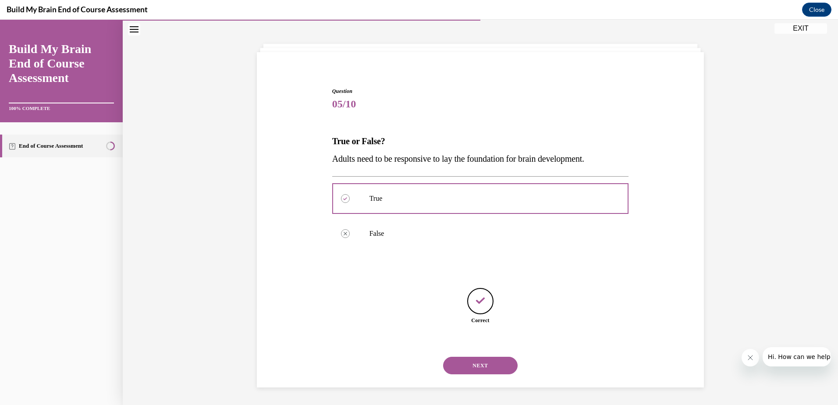
click at [476, 364] on button "NEXT" at bounding box center [480, 366] width 75 height 18
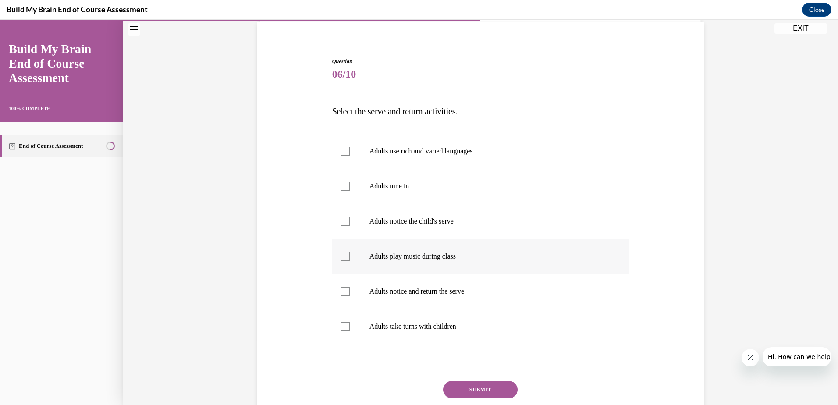
scroll to position [78, 0]
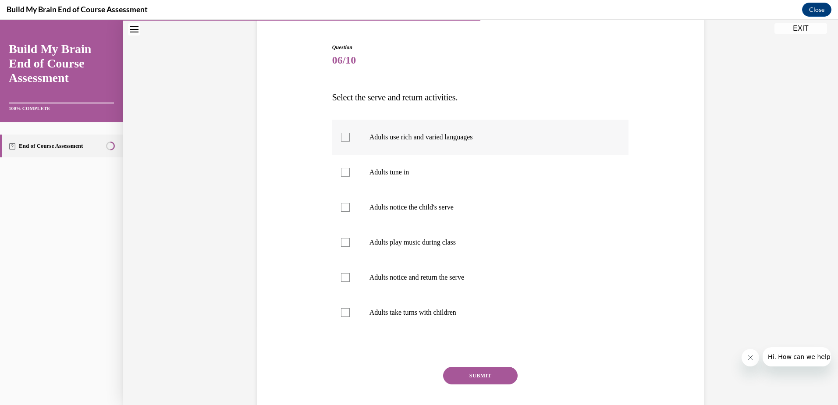
click at [341, 134] on div at bounding box center [345, 137] width 9 height 9
click at [341, 134] on input "Adults use rich and varied languages" at bounding box center [345, 137] width 9 height 9
checkbox input "true"
click at [341, 205] on div at bounding box center [345, 207] width 9 height 9
click at [341, 205] on input "Adults notice the child's serve" at bounding box center [345, 207] width 9 height 9
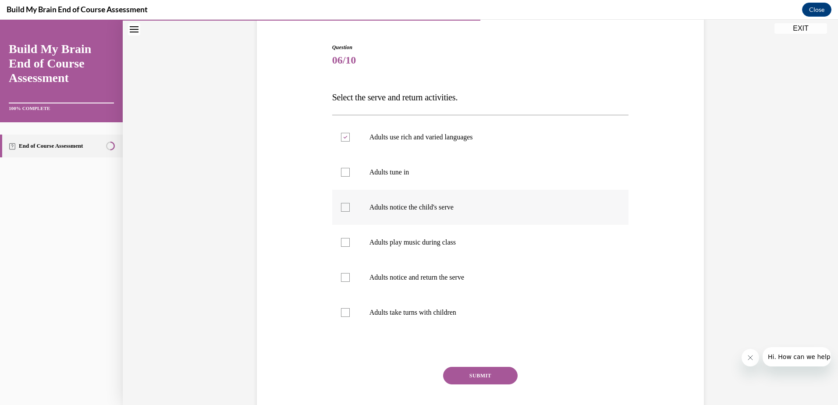
checkbox input "true"
click at [338, 167] on label "Adults tune in" at bounding box center [480, 172] width 297 height 35
click at [341, 168] on input "Adults tune in" at bounding box center [345, 172] width 9 height 9
checkbox input "true"
click at [343, 272] on label "Adults notice and return the serve" at bounding box center [480, 277] width 297 height 35
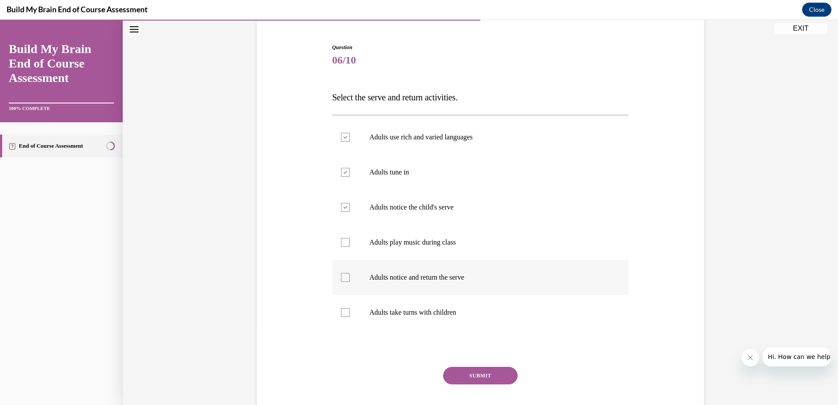
click at [343, 273] on input "Adults notice and return the serve" at bounding box center [345, 277] width 9 height 9
checkbox input "true"
click at [346, 313] on label "Adults take turns with children" at bounding box center [480, 312] width 297 height 35
click at [346, 313] on input "Adults take turns with children" at bounding box center [345, 312] width 9 height 9
checkbox input "true"
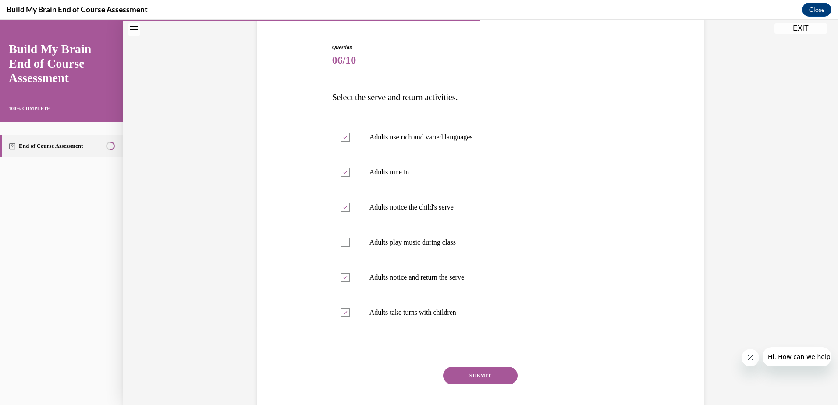
click at [479, 373] on button "SUBMIT" at bounding box center [480, 376] width 75 height 18
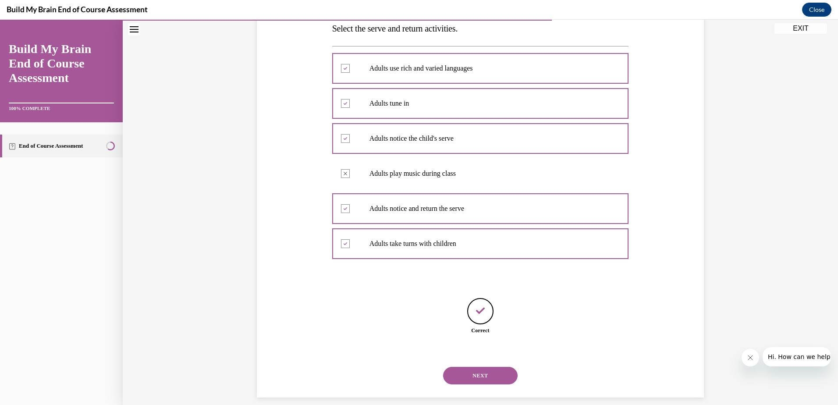
scroll to position [157, 0]
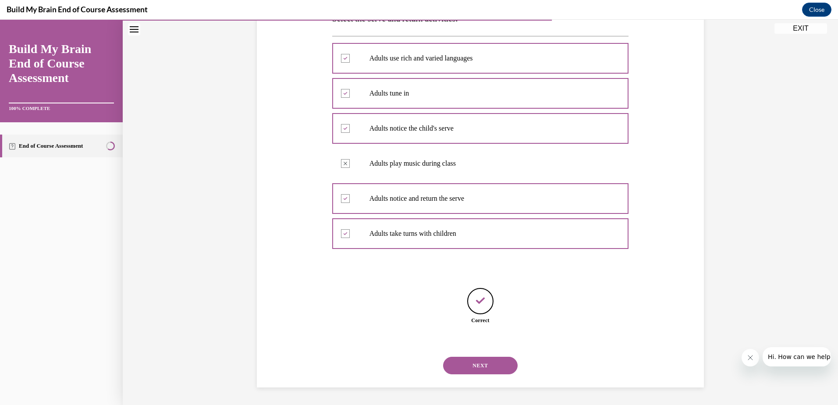
click at [486, 369] on button "NEXT" at bounding box center [480, 366] width 75 height 18
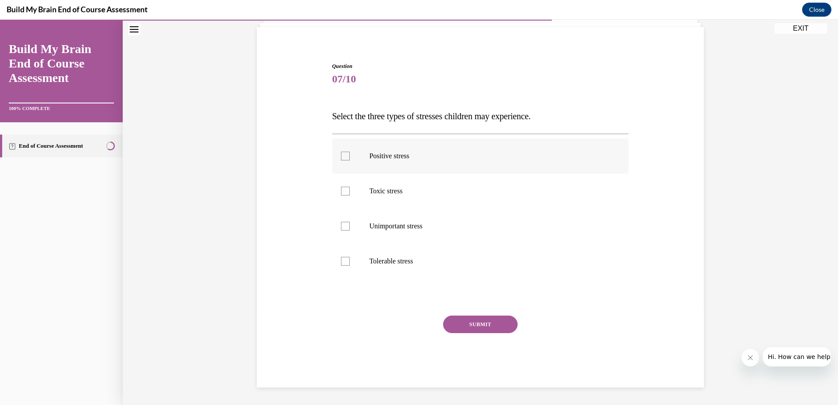
click at [341, 156] on div at bounding box center [345, 156] width 9 height 9
click at [341, 156] on input "Positive stress" at bounding box center [345, 156] width 9 height 9
checkbox input "true"
click at [341, 189] on div at bounding box center [345, 191] width 9 height 9
click at [341, 189] on input "Toxic stress" at bounding box center [345, 191] width 9 height 9
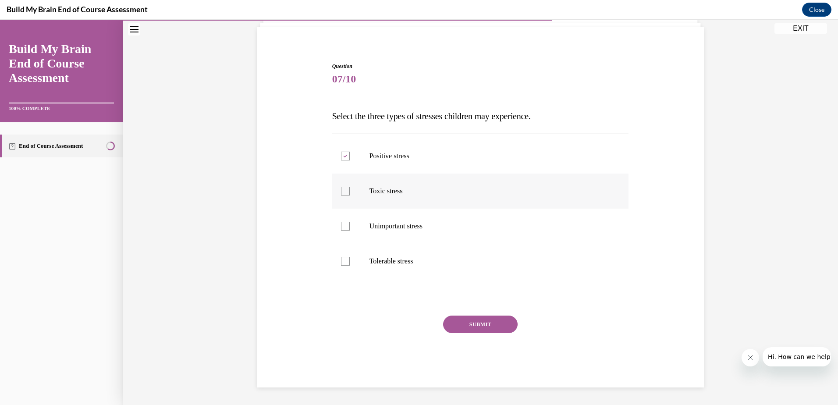
checkbox input "true"
drag, startPoint x: 340, startPoint y: 260, endPoint x: 356, endPoint y: 263, distance: 16.3
click at [343, 260] on div at bounding box center [345, 261] width 9 height 9
click at [343, 260] on input "Tolerable stress" at bounding box center [345, 261] width 9 height 9
checkbox input "true"
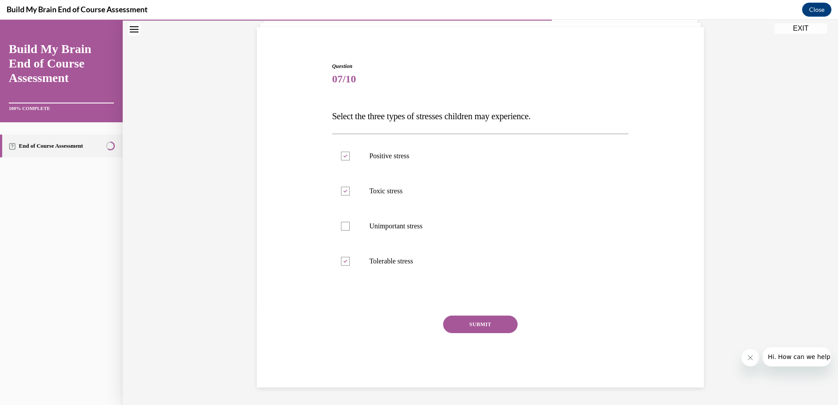
click at [463, 321] on button "SUBMIT" at bounding box center [480, 325] width 75 height 18
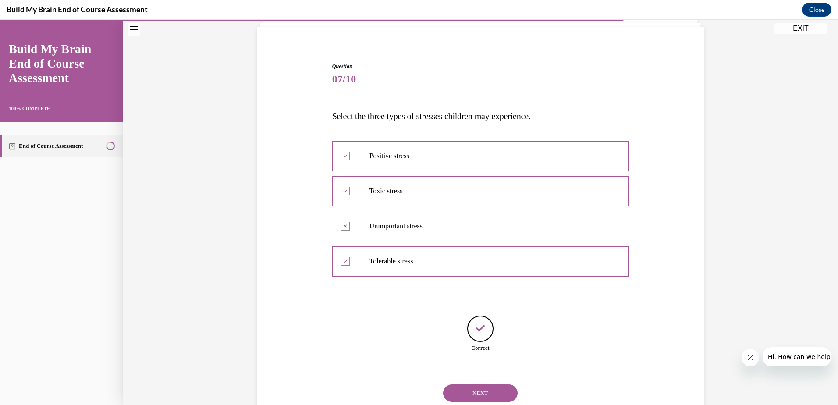
scroll to position [87, 0]
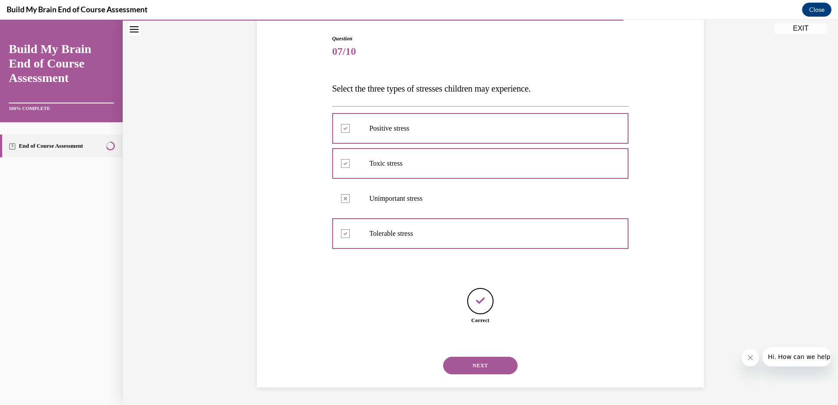
click at [475, 367] on button "NEXT" at bounding box center [480, 366] width 75 height 18
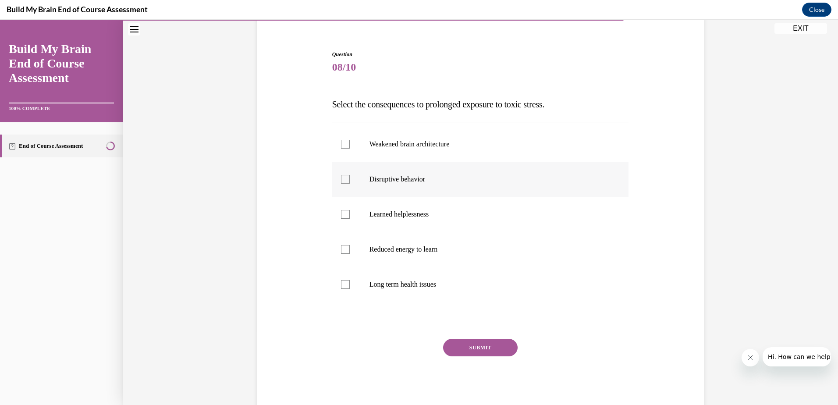
scroll to position [78, 0]
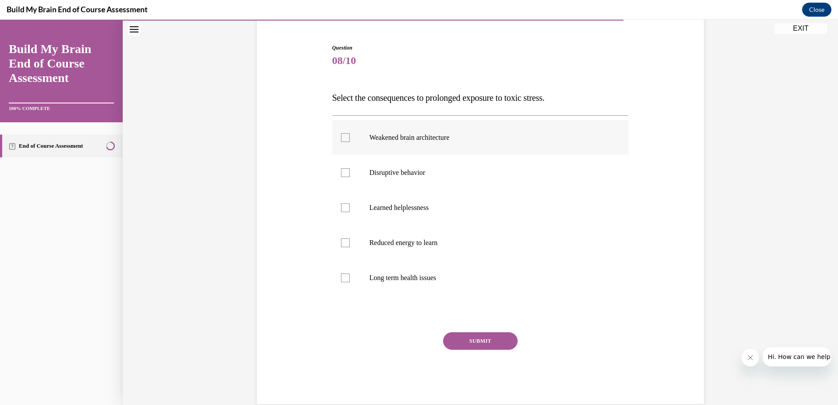
click at [341, 133] on div at bounding box center [345, 137] width 9 height 9
click at [341, 133] on input "Weakened brain architecture" at bounding box center [345, 137] width 9 height 9
checkbox input "true"
click at [341, 171] on div at bounding box center [345, 172] width 9 height 9
click at [341, 171] on input "Disruptive behavior" at bounding box center [345, 172] width 9 height 9
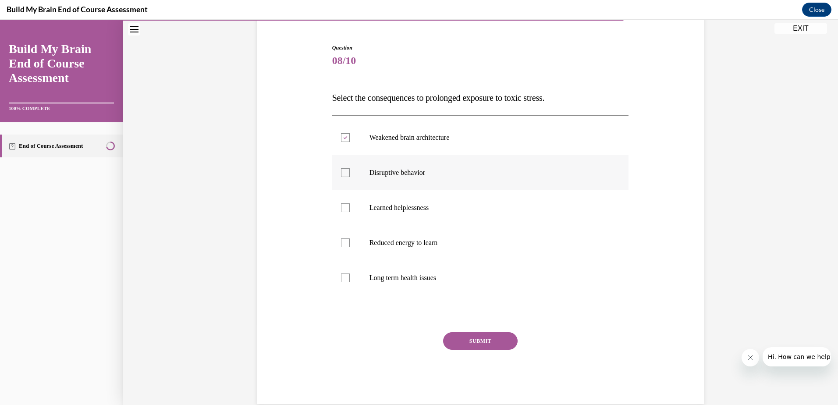
checkbox input "true"
click at [345, 240] on div at bounding box center [345, 242] width 9 height 9
click at [345, 240] on input "Reduced energy to learn" at bounding box center [345, 242] width 9 height 9
checkbox input "true"
click at [341, 278] on div at bounding box center [345, 278] width 9 height 9
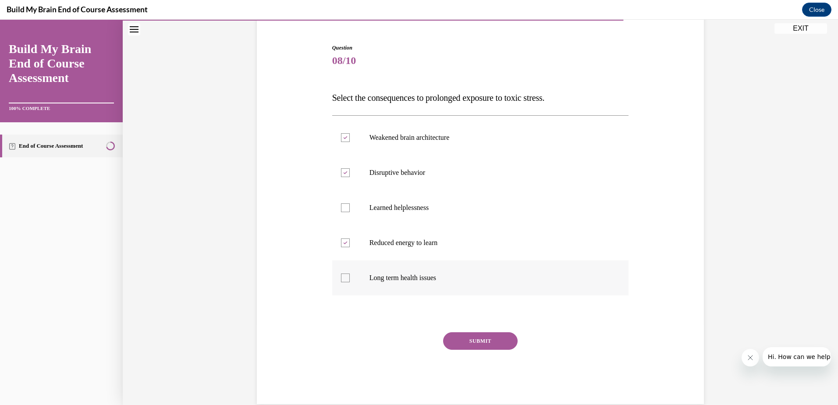
click at [341, 278] on input "Long term health issues" at bounding box center [345, 278] width 9 height 9
checkbox input "true"
click at [490, 339] on button "SUBMIT" at bounding box center [480, 341] width 75 height 18
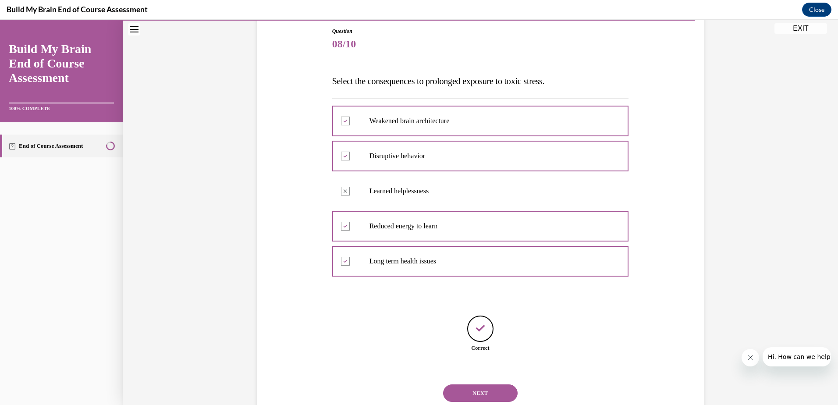
scroll to position [122, 0]
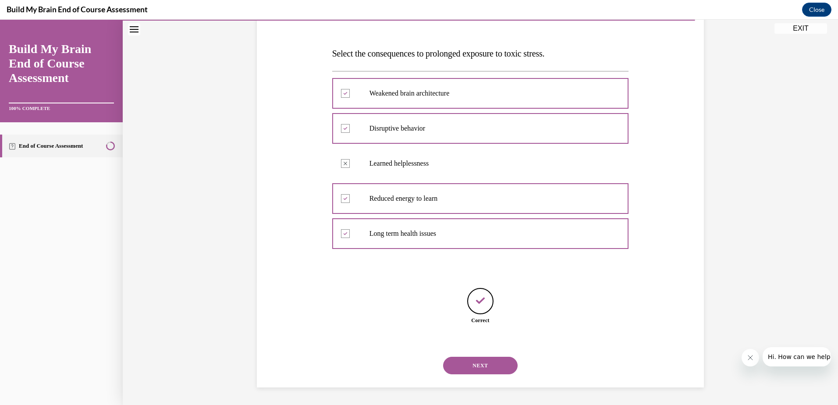
click at [486, 365] on button "NEXT" at bounding box center [480, 366] width 75 height 18
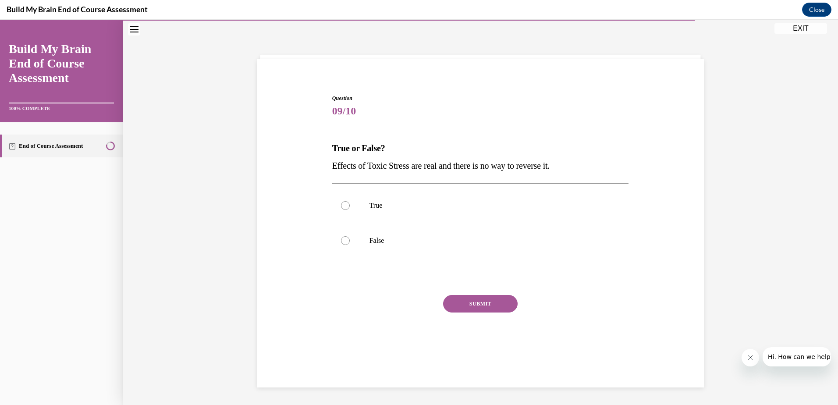
scroll to position [28, 0]
click at [336, 238] on label "False" at bounding box center [480, 240] width 297 height 35
click at [341, 238] on input "False" at bounding box center [345, 240] width 9 height 9
radio input "true"
click at [476, 303] on button "SUBMIT" at bounding box center [480, 304] width 75 height 18
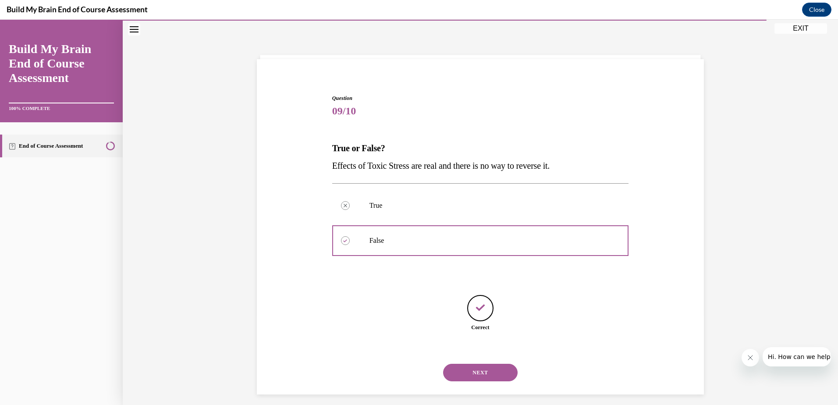
scroll to position [35, 0]
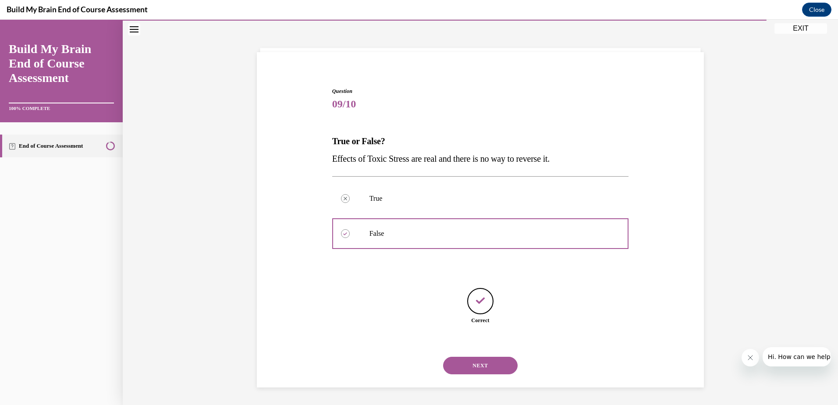
click at [469, 362] on button "NEXT" at bounding box center [480, 366] width 75 height 18
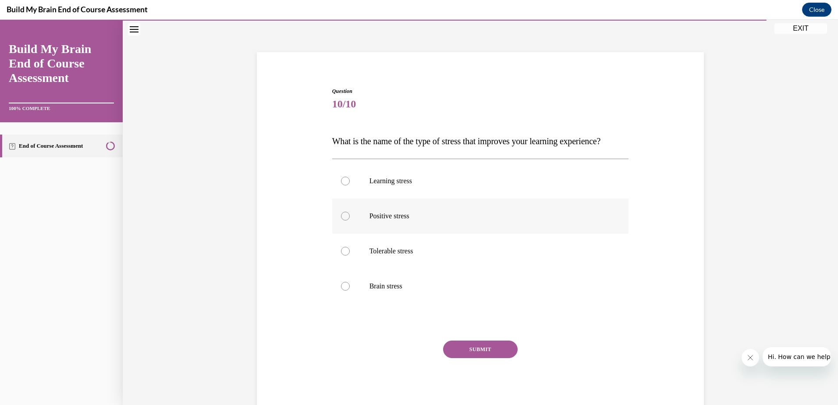
click at [343, 221] on div at bounding box center [345, 216] width 9 height 9
click at [343, 221] on input "Positive stress" at bounding box center [345, 216] width 9 height 9
radio input "true"
click at [470, 358] on button "SUBMIT" at bounding box center [480, 350] width 75 height 18
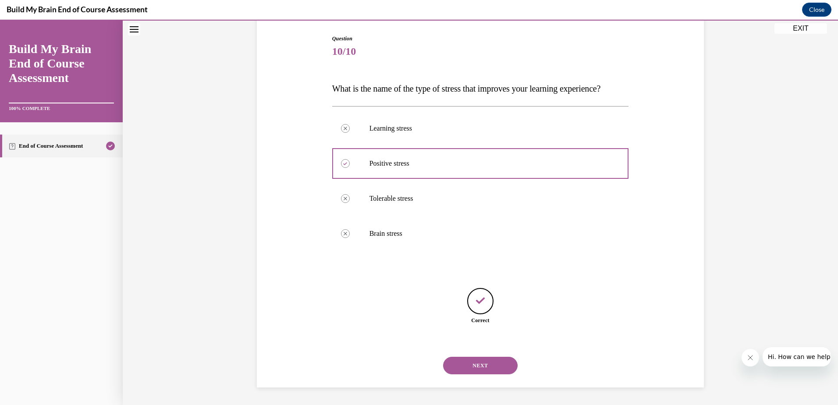
scroll to position [105, 0]
click at [464, 364] on button "NEXT" at bounding box center [480, 366] width 75 height 18
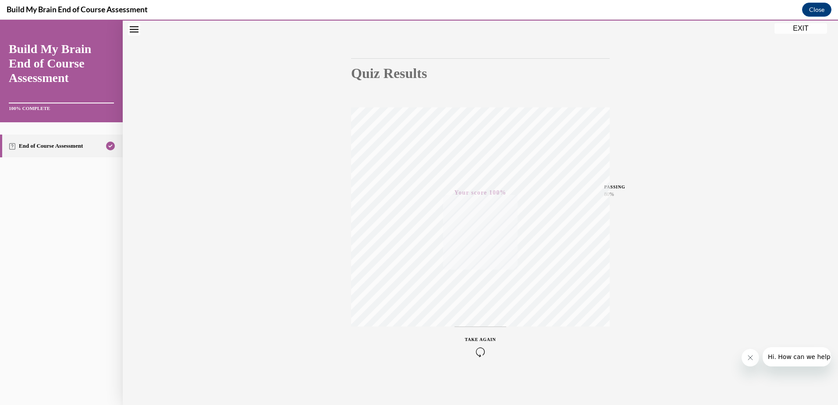
scroll to position [64, 0]
click at [43, 142] on link "End of Course Assessment" at bounding box center [61, 146] width 123 height 23
click at [807, 28] on button "EXIT" at bounding box center [801, 28] width 53 height 11
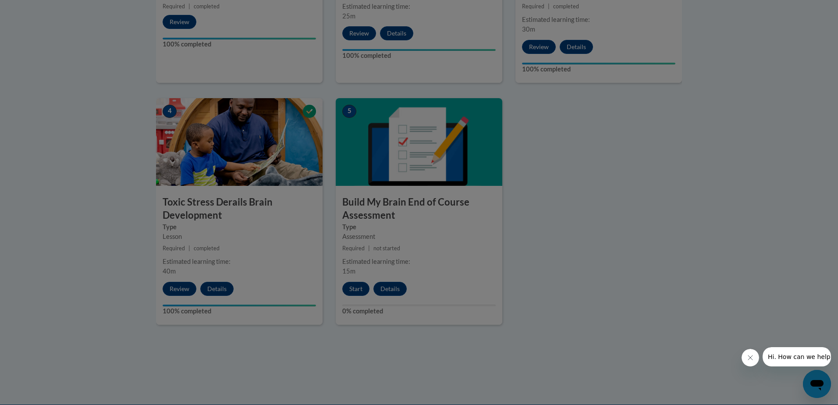
scroll to position [0, 0]
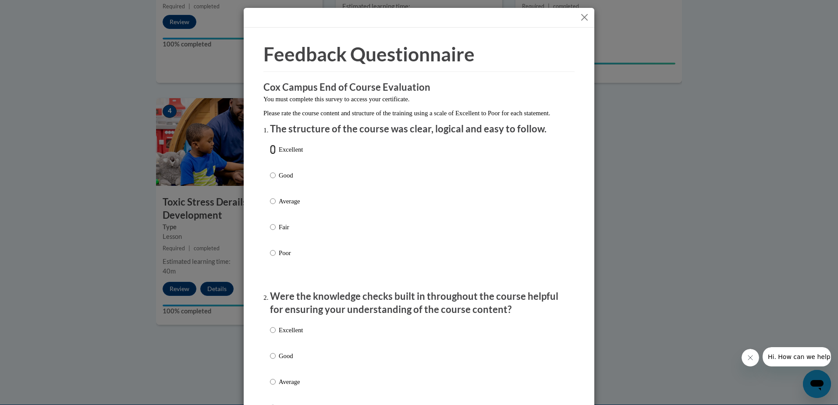
click at [270, 154] on input "Excellent" at bounding box center [273, 150] width 6 height 10
radio input "true"
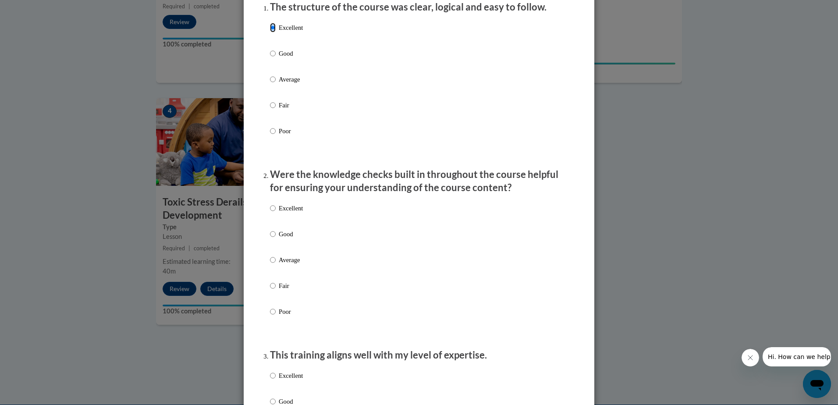
scroll to position [132, 0]
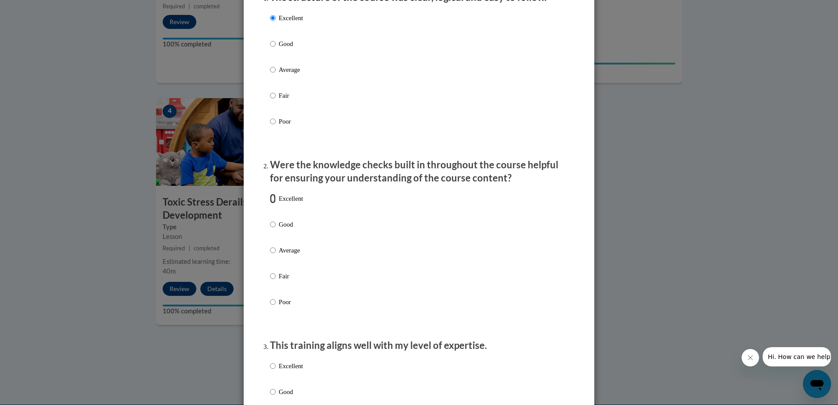
click at [270, 203] on input "Excellent" at bounding box center [273, 199] width 6 height 10
radio input "true"
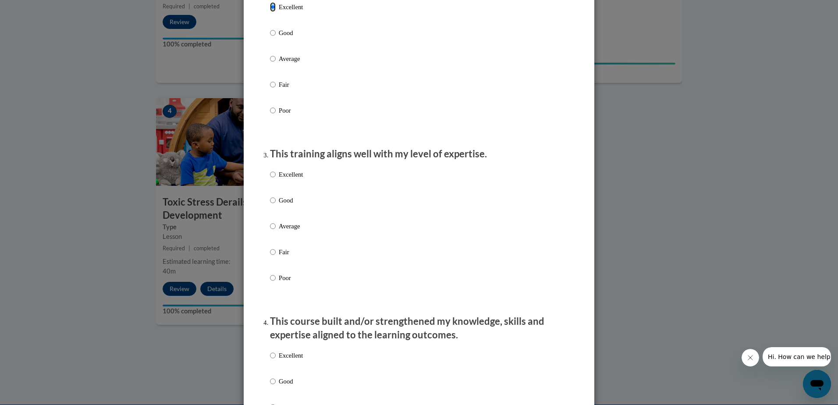
scroll to position [351, 0]
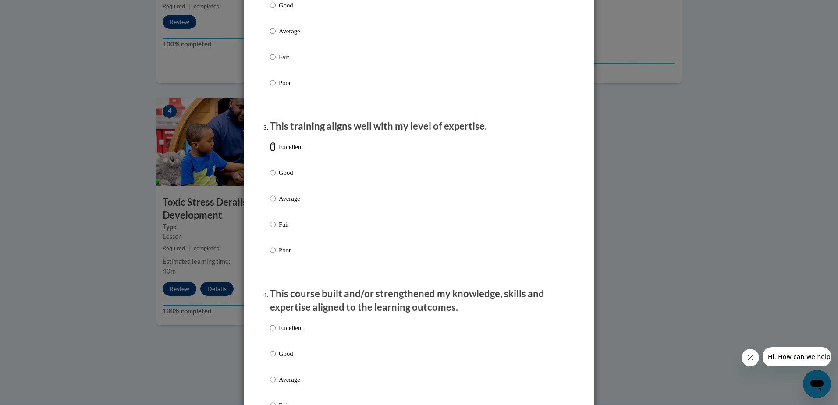
click at [271, 152] on input "Excellent" at bounding box center [273, 147] width 6 height 10
radio input "true"
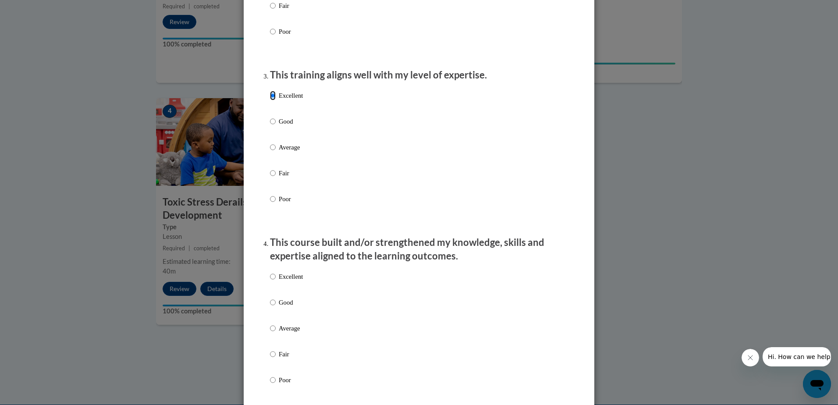
scroll to position [482, 0]
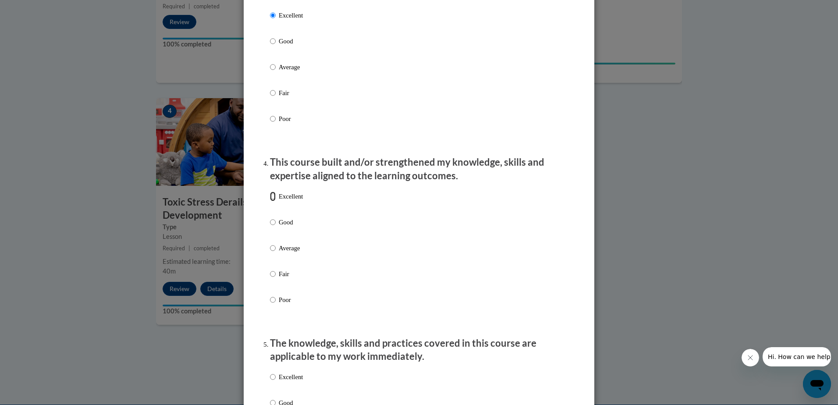
click at [270, 201] on input "Excellent" at bounding box center [273, 197] width 6 height 10
radio input "true"
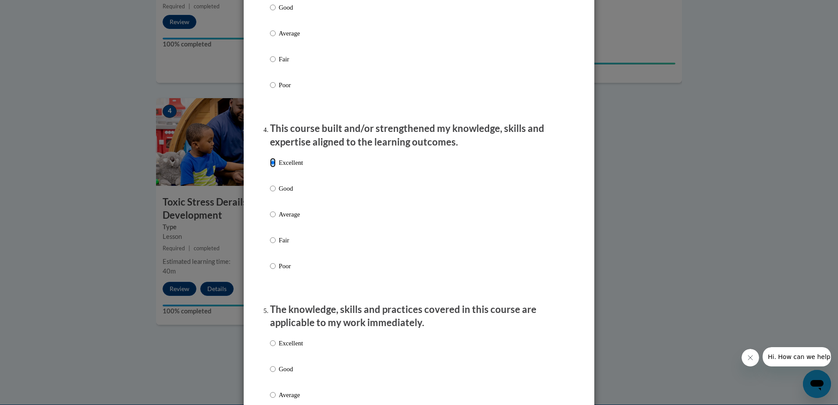
scroll to position [701, 0]
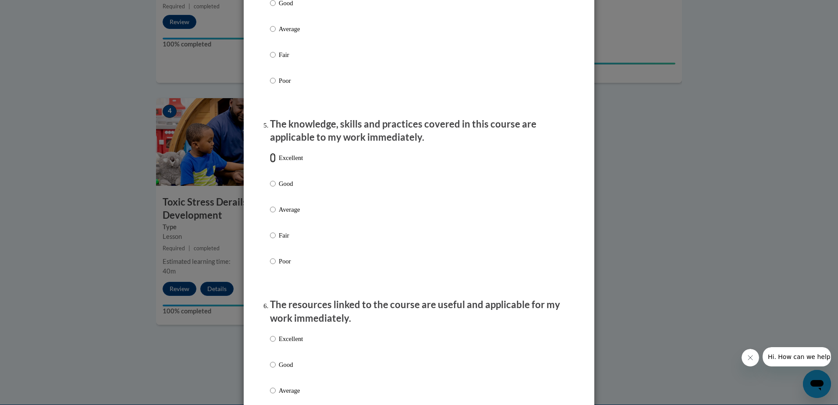
click at [271, 163] on input "Excellent" at bounding box center [273, 158] width 6 height 10
radio input "true"
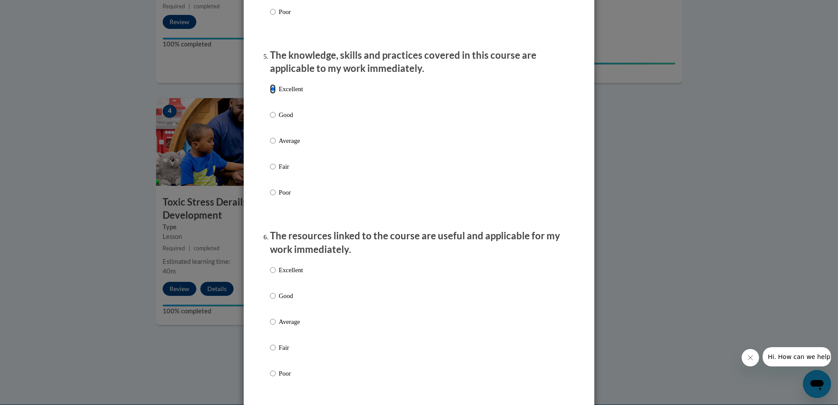
scroll to position [877, 0]
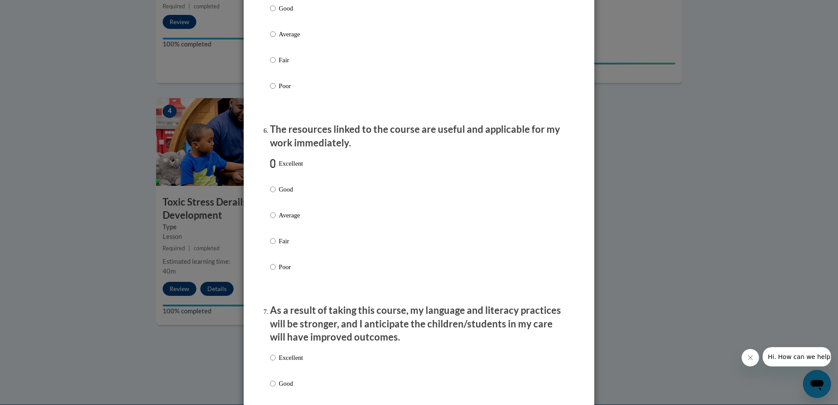
click at [270, 168] on input "Excellent" at bounding box center [273, 164] width 6 height 10
radio input "true"
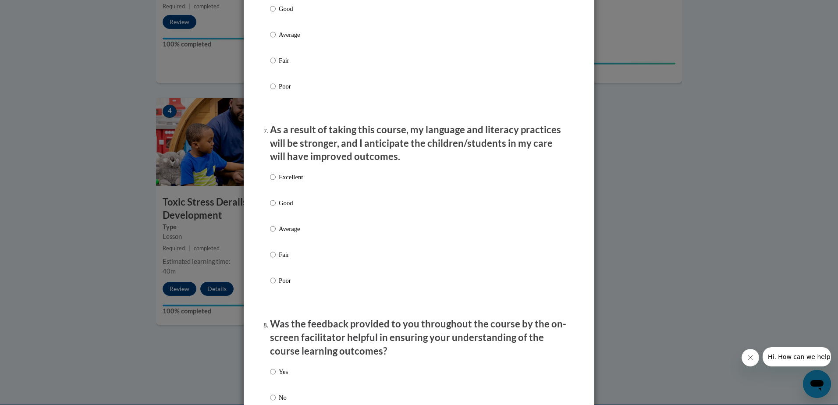
scroll to position [1096, 0]
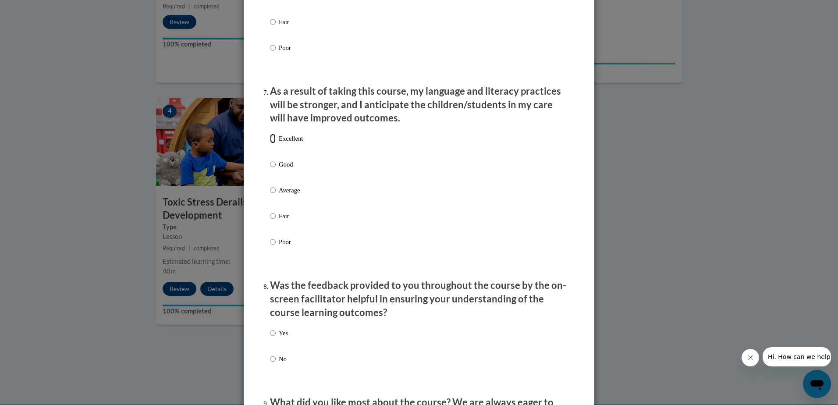
click at [270, 143] on input "Excellent" at bounding box center [273, 139] width 6 height 10
radio input "true"
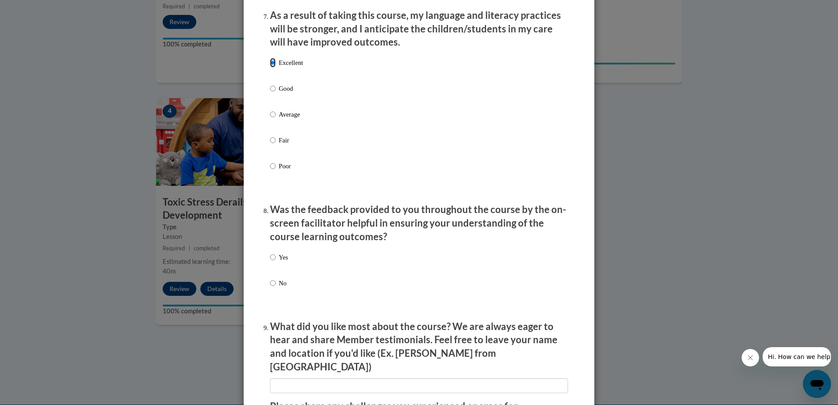
scroll to position [1315, 0]
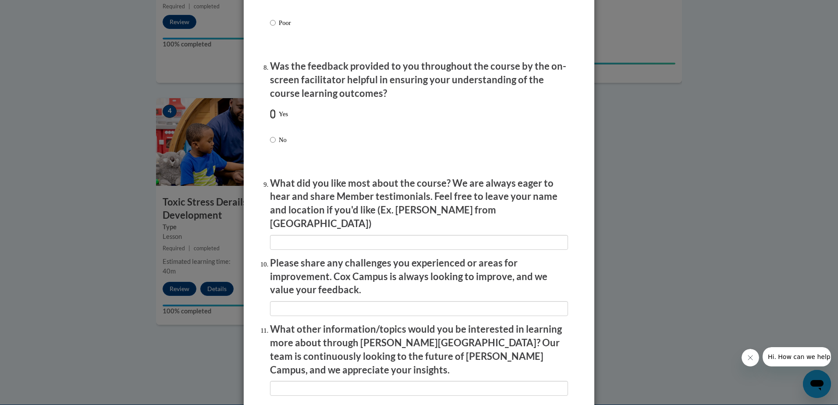
click at [270, 119] on input "Yes" at bounding box center [273, 114] width 6 height 10
radio input "true"
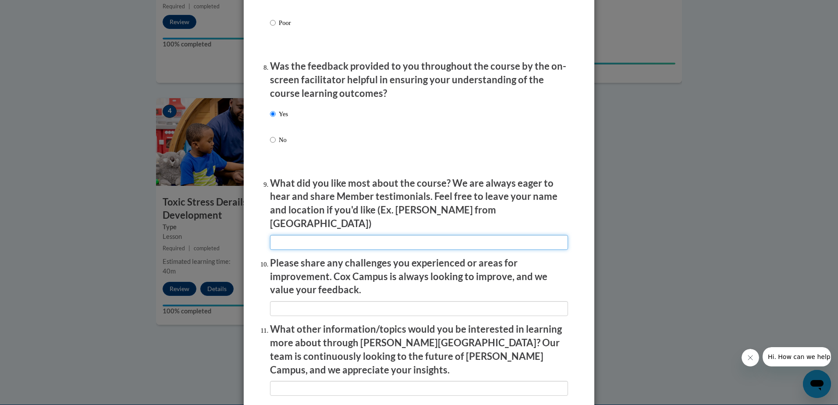
click at [330, 235] on input "textbox" at bounding box center [419, 242] width 298 height 15
type input "Very informative"
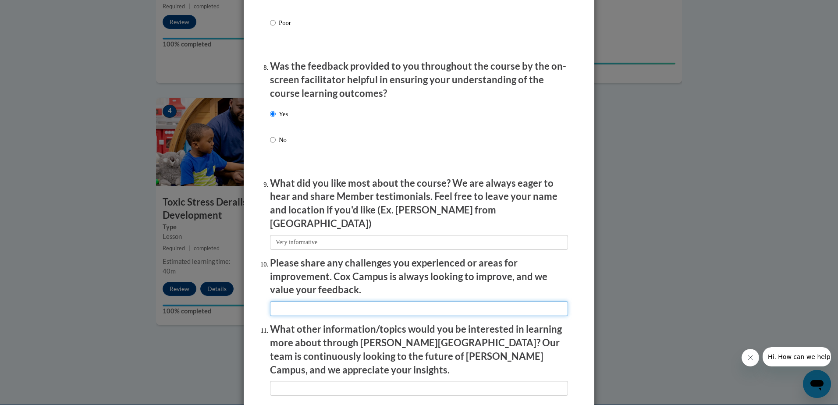
click at [324, 301] on input "textbox" at bounding box center [419, 308] width 298 height 15
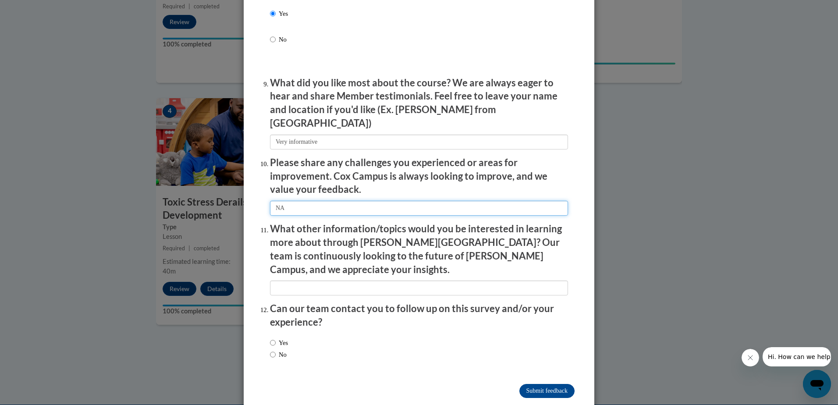
scroll to position [1416, 0]
type input "NA"
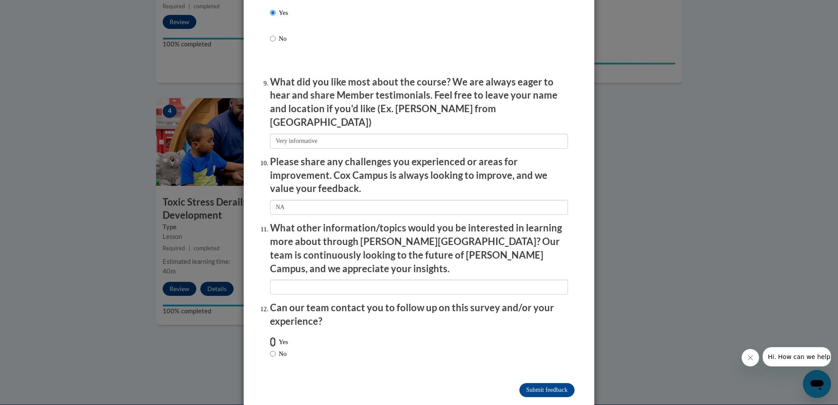
click at [270, 337] on input "Yes" at bounding box center [273, 342] width 6 height 10
radio input "true"
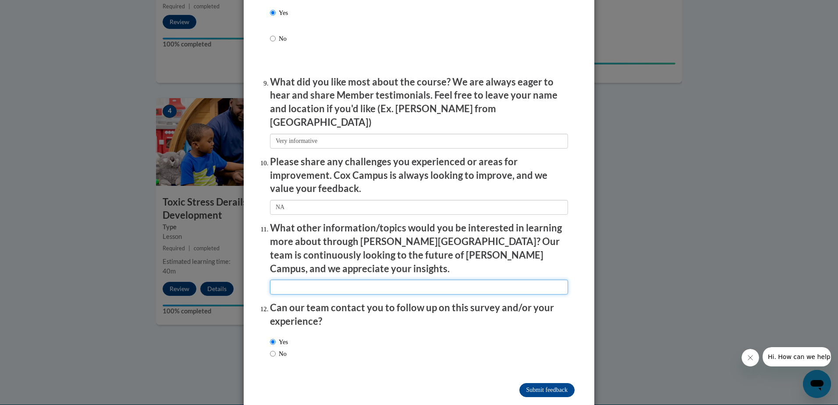
click at [293, 280] on input "textbox" at bounding box center [419, 287] width 298 height 15
type input "NA"
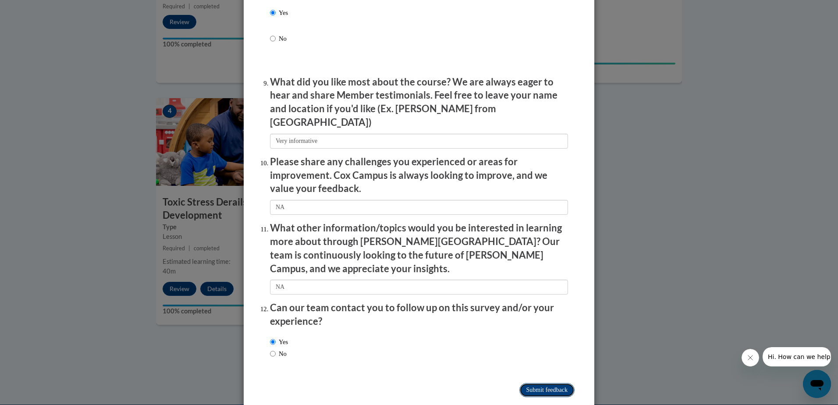
click at [537, 383] on input "Submit feedback" at bounding box center [546, 390] width 55 height 14
